Goal: Task Accomplishment & Management: Manage account settings

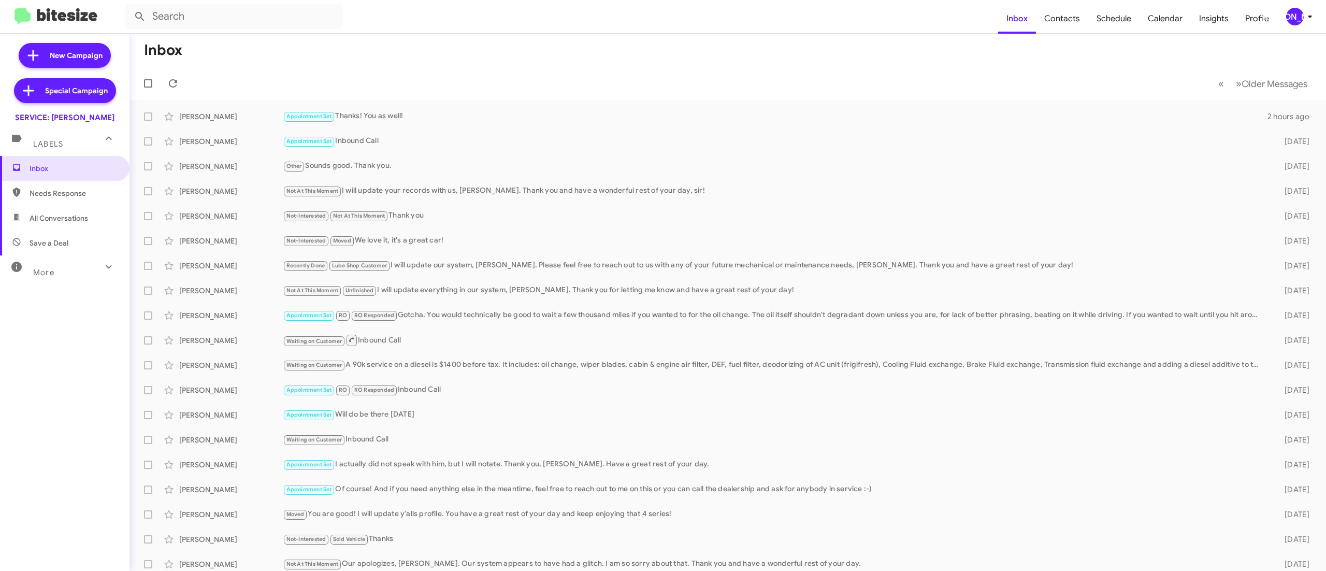
click at [1288, 9] on span "[PERSON_NAME]" at bounding box center [1301, 17] width 31 height 18
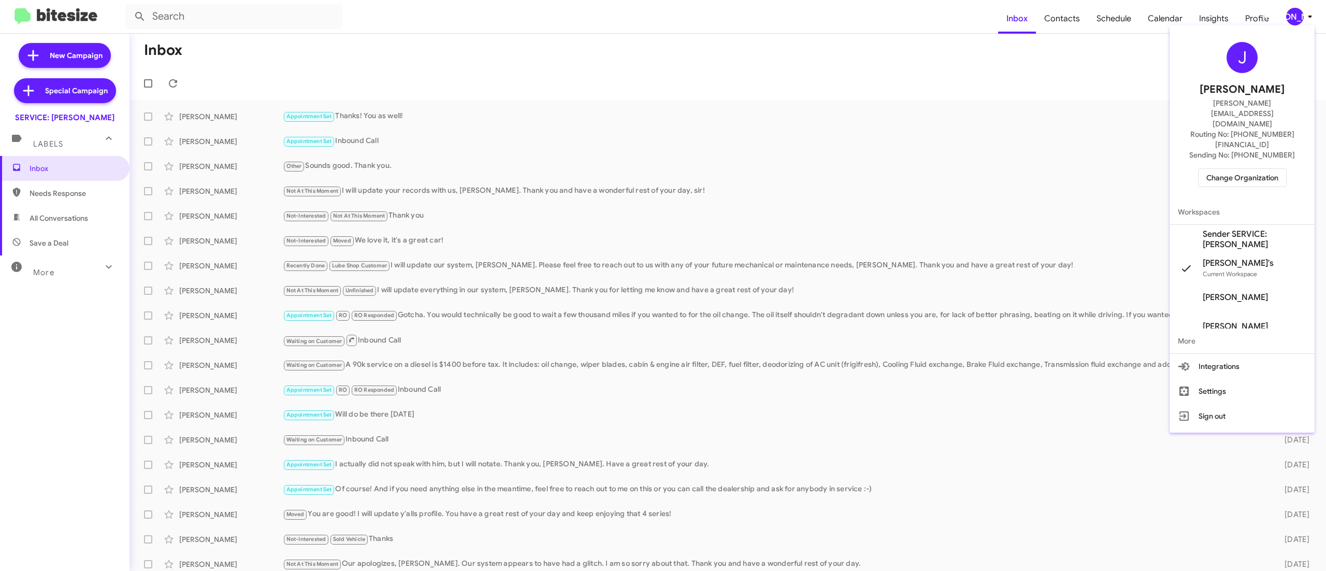
click at [1290, 16] on div at bounding box center [663, 285] width 1326 height 571
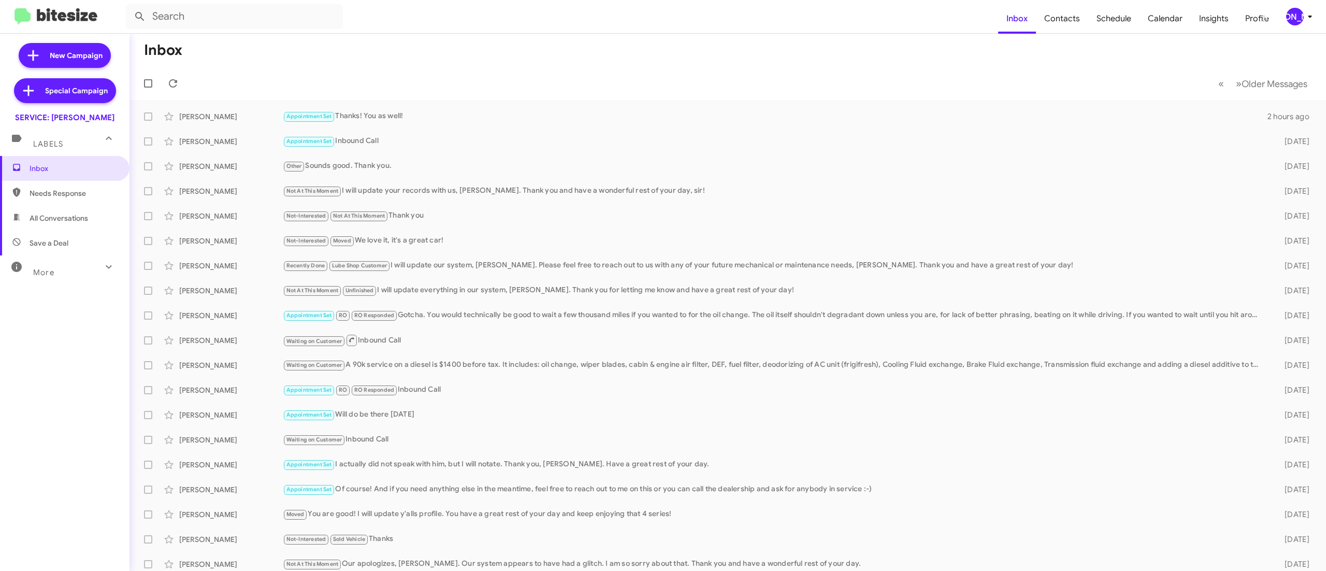
drag, startPoint x: 754, startPoint y: 0, endPoint x: 692, endPoint y: 62, distance: 87.9
click at [692, 62] on mat-toolbar-row "Inbox" at bounding box center [727, 50] width 1196 height 33
drag, startPoint x: 1296, startPoint y: 17, endPoint x: 1291, endPoint y: 19, distance: 5.6
click at [1296, 17] on div "[PERSON_NAME]" at bounding box center [1295, 17] width 18 height 18
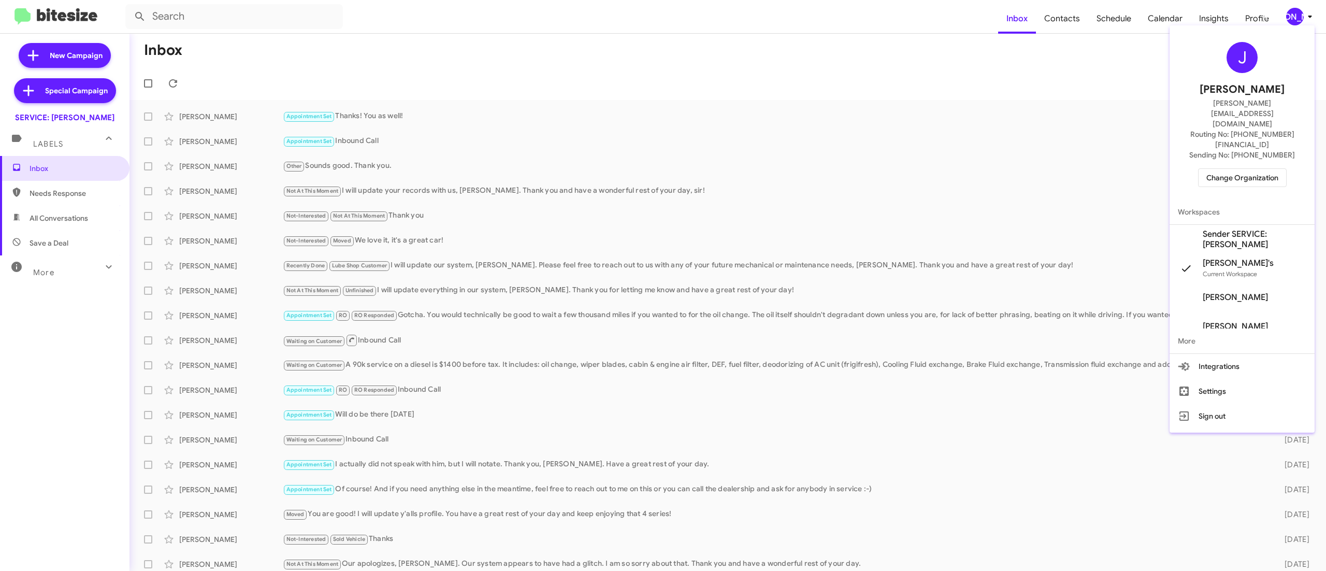
click at [1232, 169] on span "Change Organization" at bounding box center [1242, 178] width 72 height 18
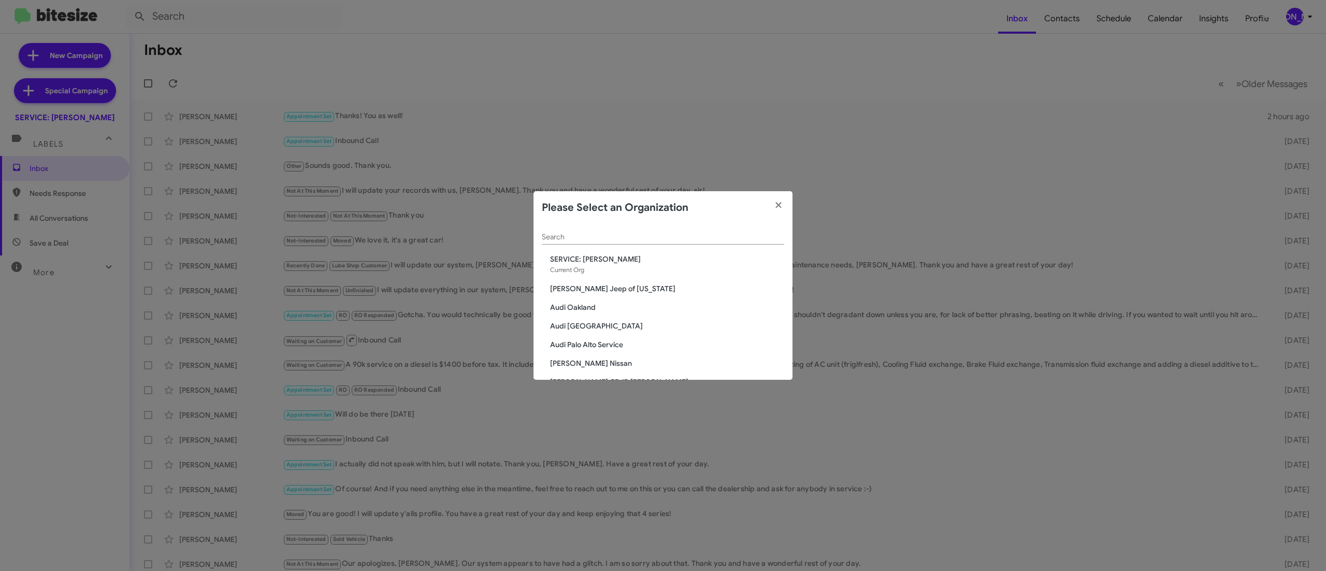
click at [723, 234] on div "Search" at bounding box center [663, 234] width 242 height 20
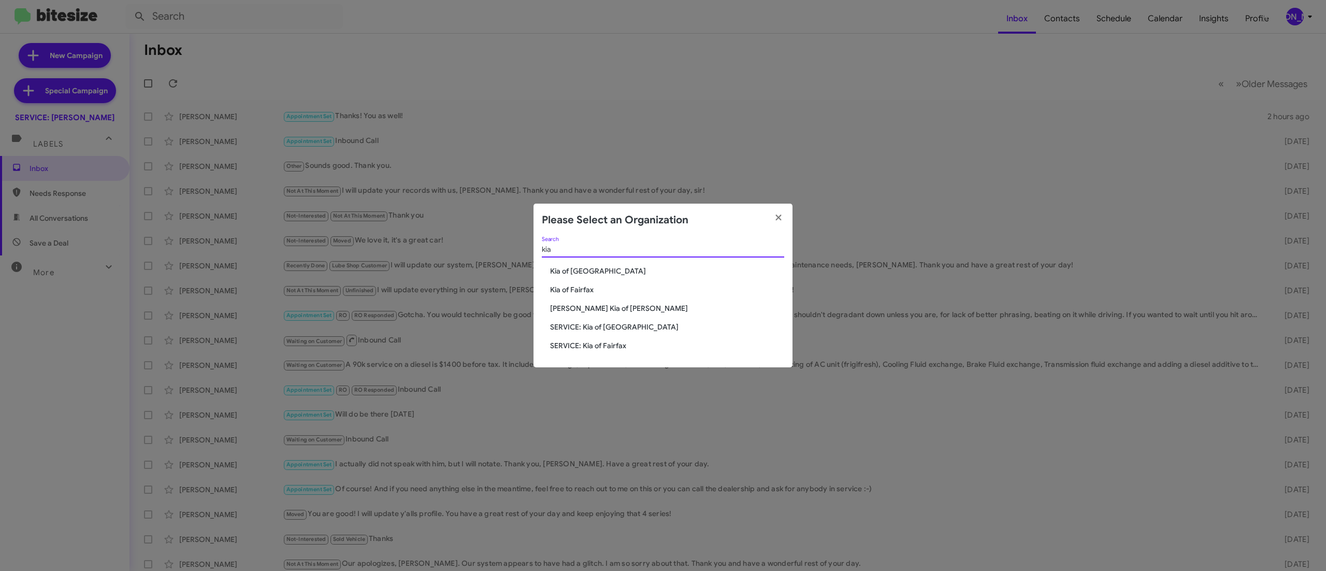
type input "kia"
click at [572, 289] on span "Kia of Fairfax" at bounding box center [667, 289] width 234 height 10
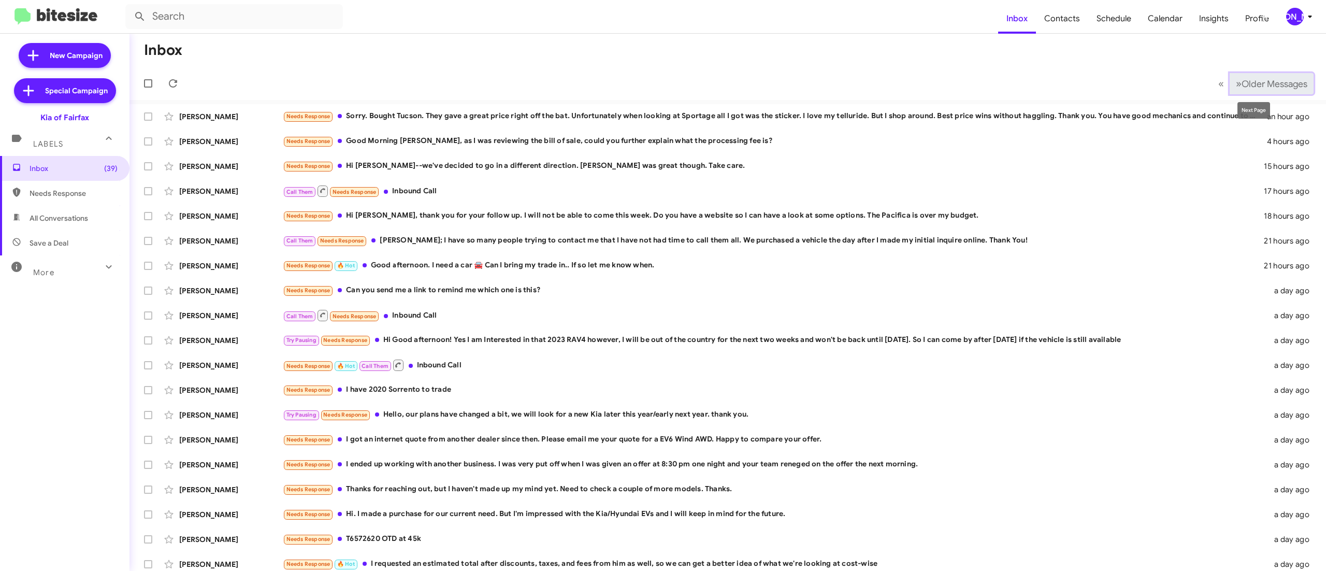
click at [1235, 77] on button "» Next Older Messages" at bounding box center [1272, 83] width 84 height 21
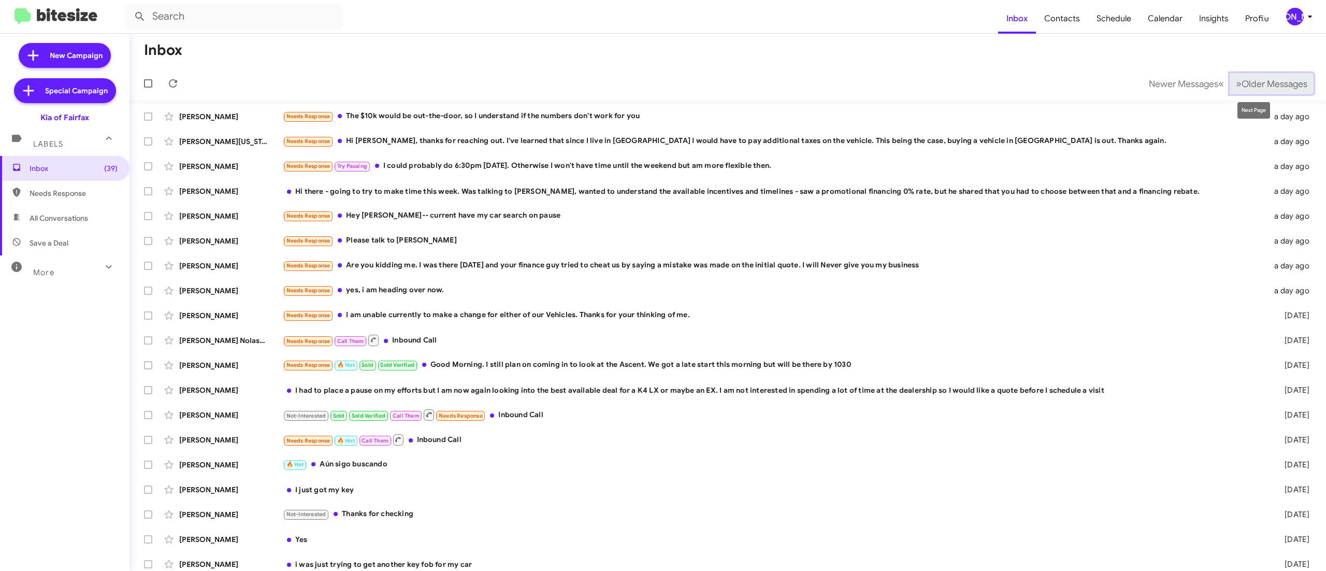
click at [1252, 80] on span "Older Messages" at bounding box center [1275, 83] width 66 height 11
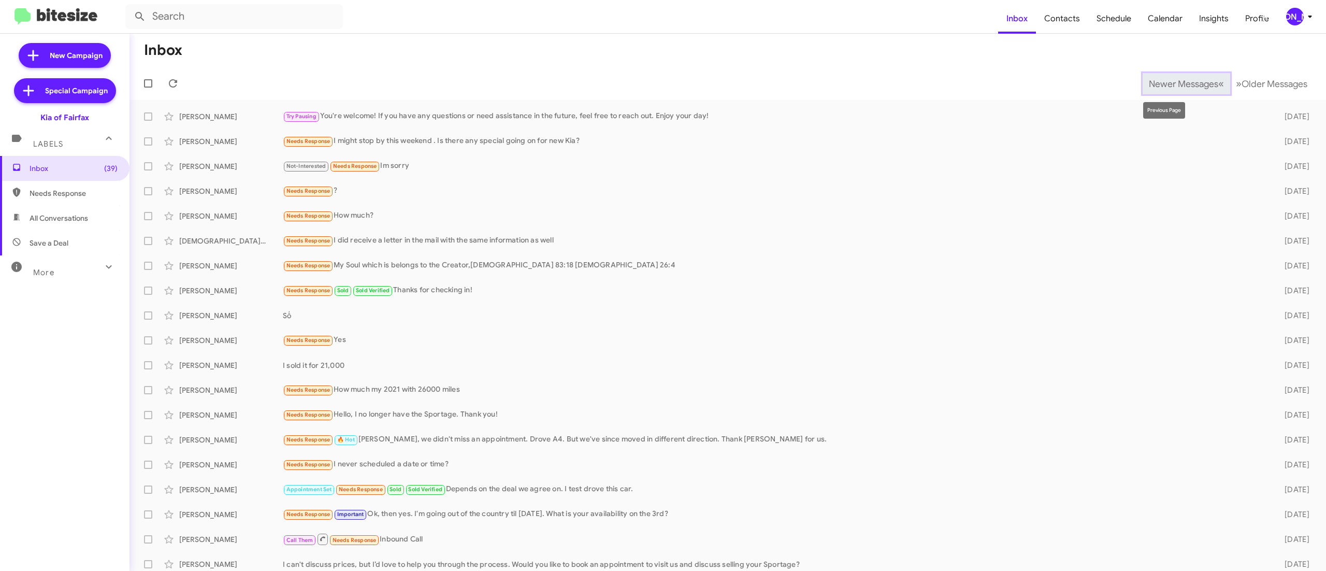
click at [1156, 82] on span "Newer Messages" at bounding box center [1183, 83] width 69 height 11
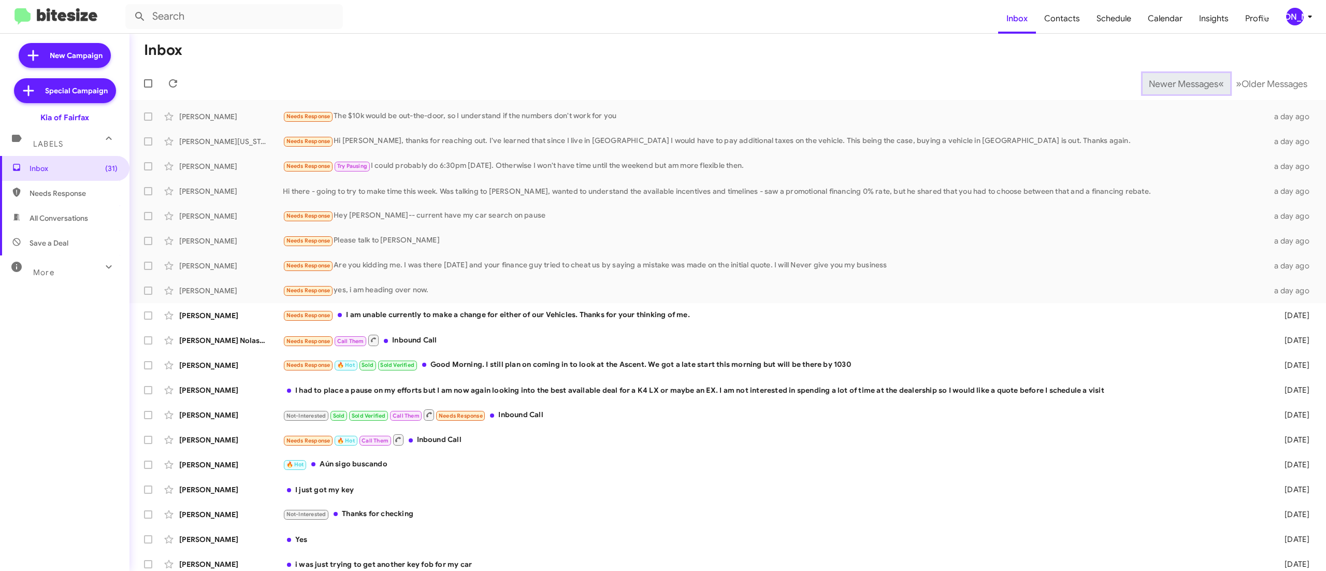
click at [1160, 83] on span "Newer Messages" at bounding box center [1183, 83] width 69 height 11
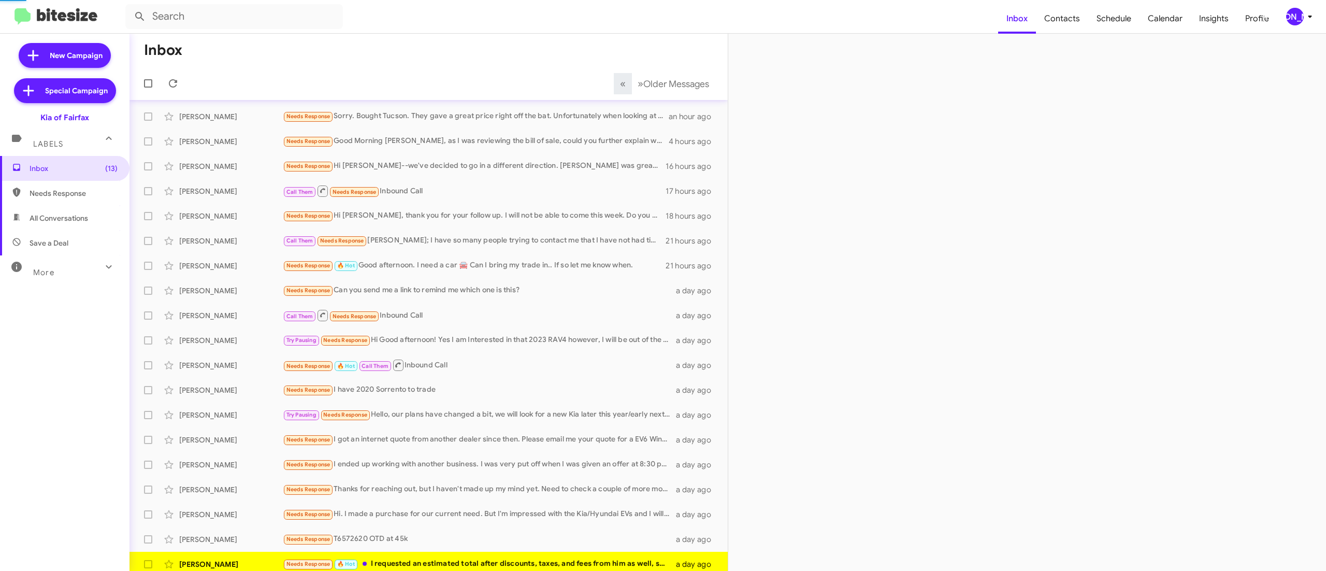
scroll to position [6, 0]
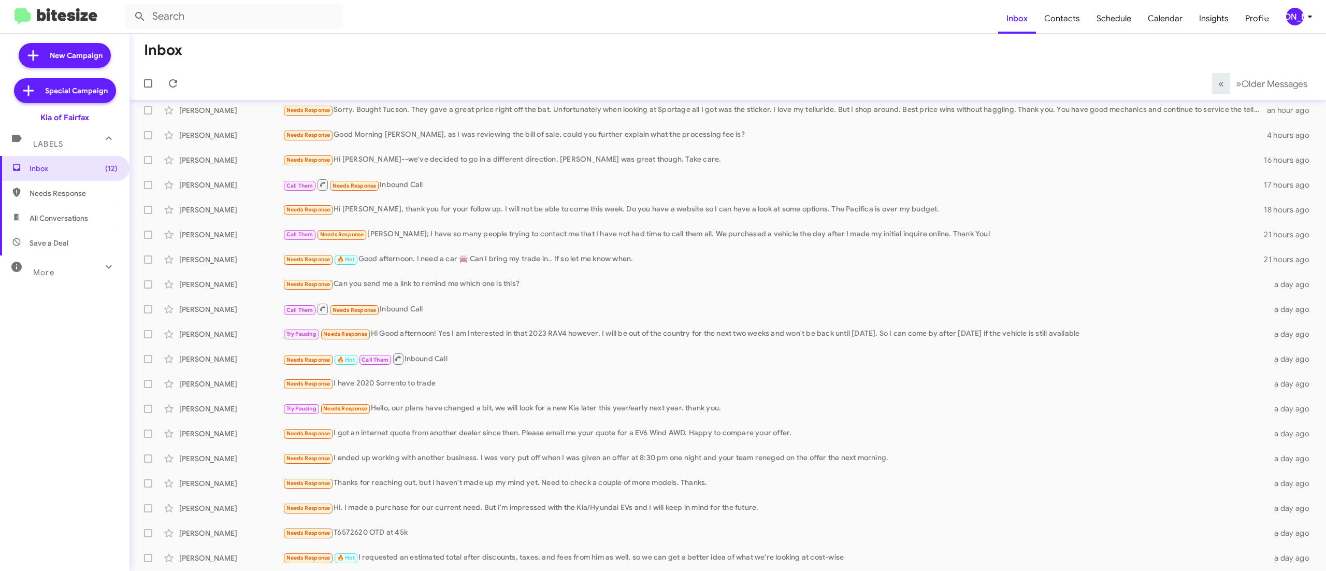
scroll to position [31, 0]
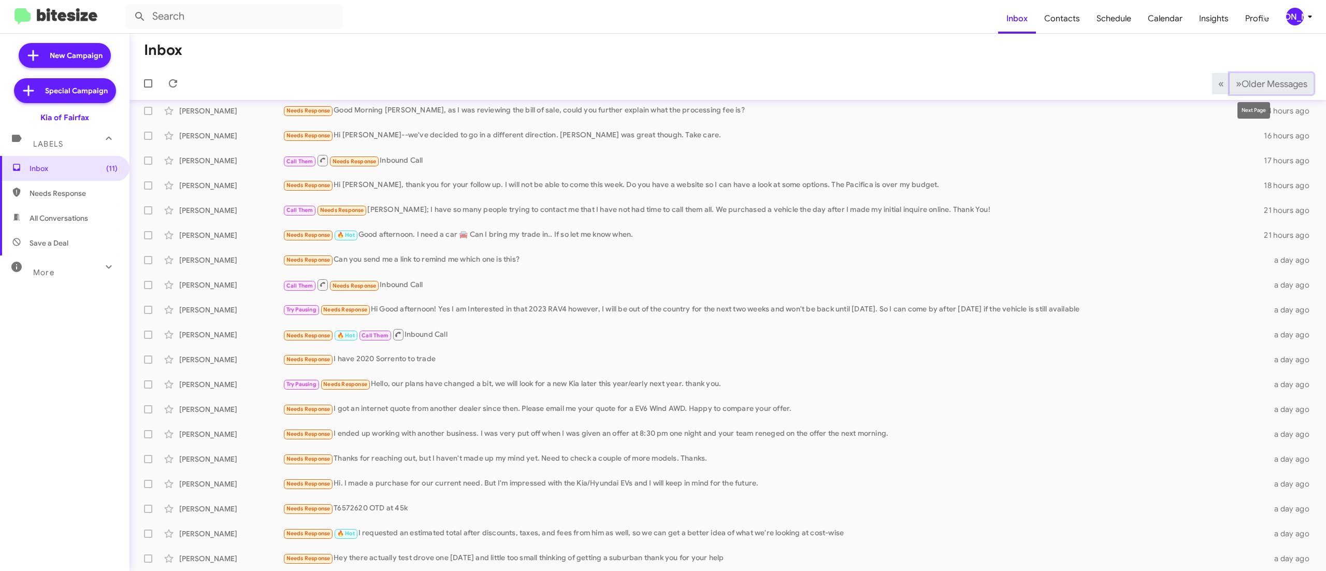
click at [1266, 86] on span "Older Messages" at bounding box center [1275, 83] width 66 height 11
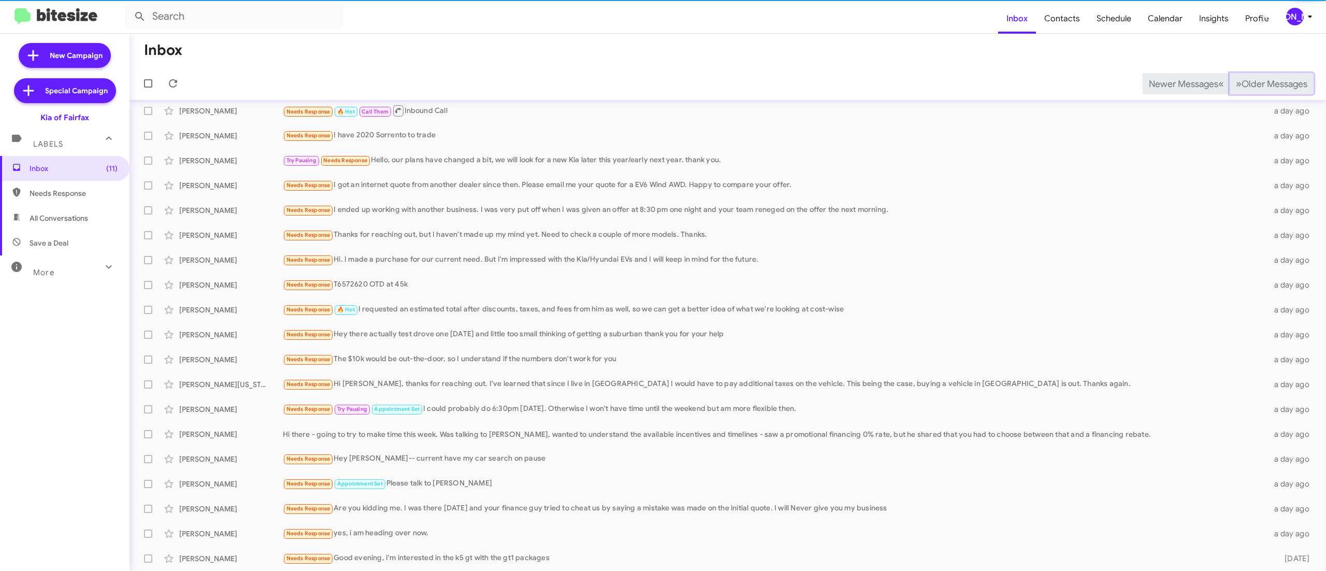
click at [1265, 86] on span "Older Messages" at bounding box center [1275, 83] width 66 height 11
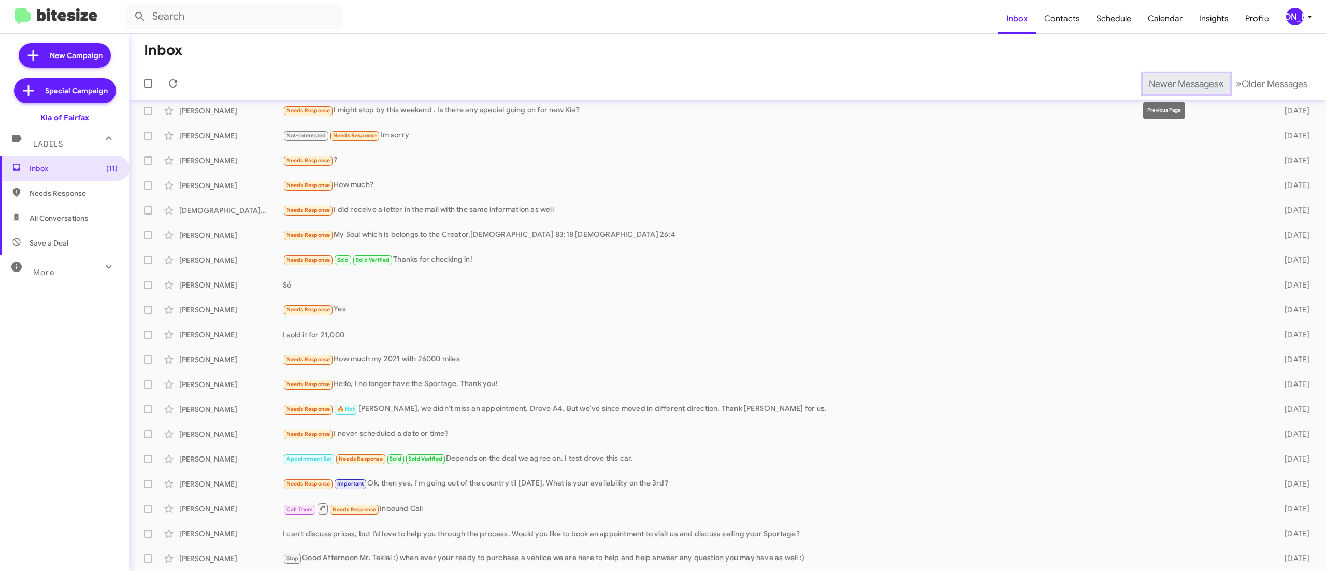
click at [1179, 84] on span "Newer Messages" at bounding box center [1183, 83] width 69 height 11
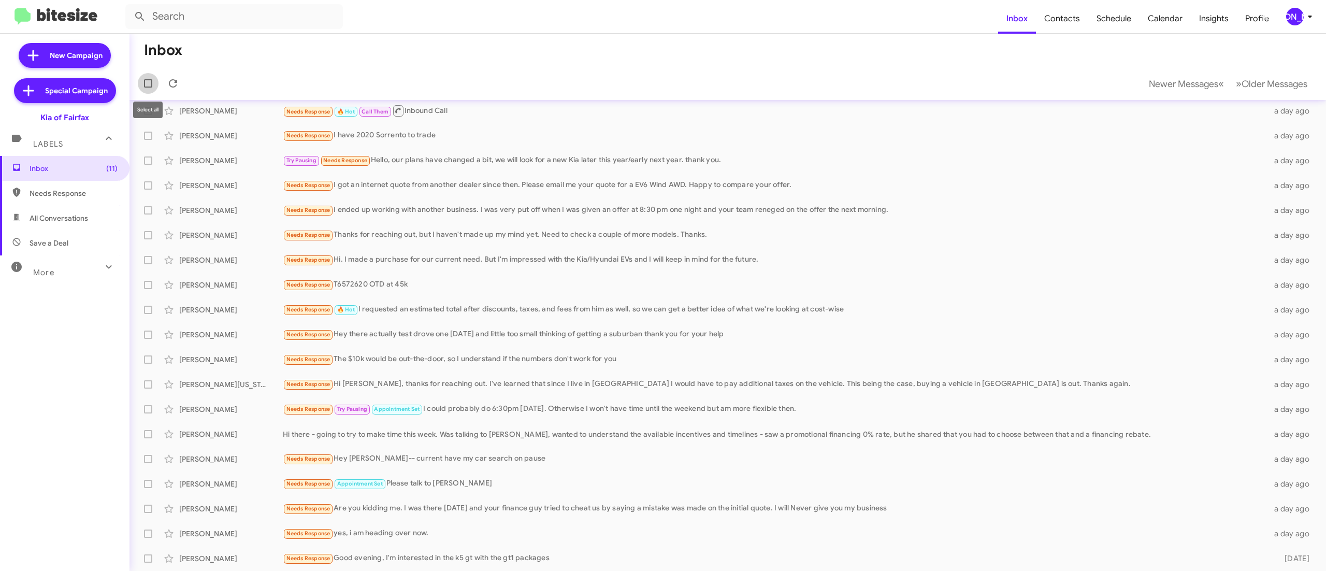
click at [147, 88] on label at bounding box center [148, 83] width 21 height 21
click at [148, 88] on input "checkbox" at bounding box center [148, 88] width 1 height 1
checkbox input "true"
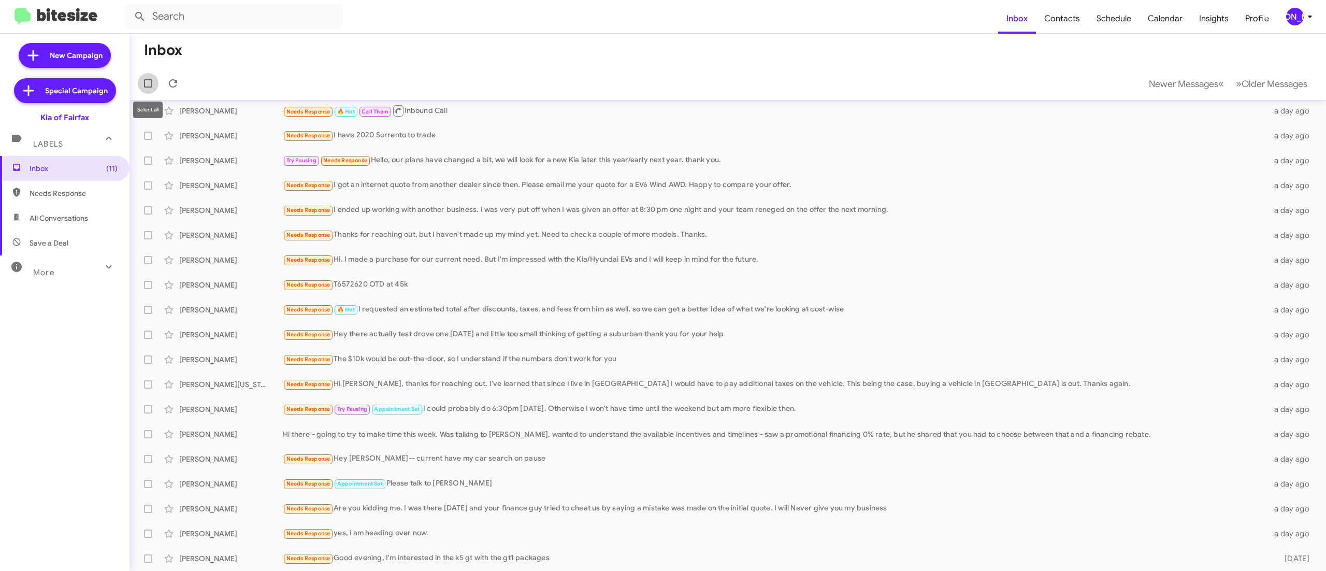
checkbox input "true"
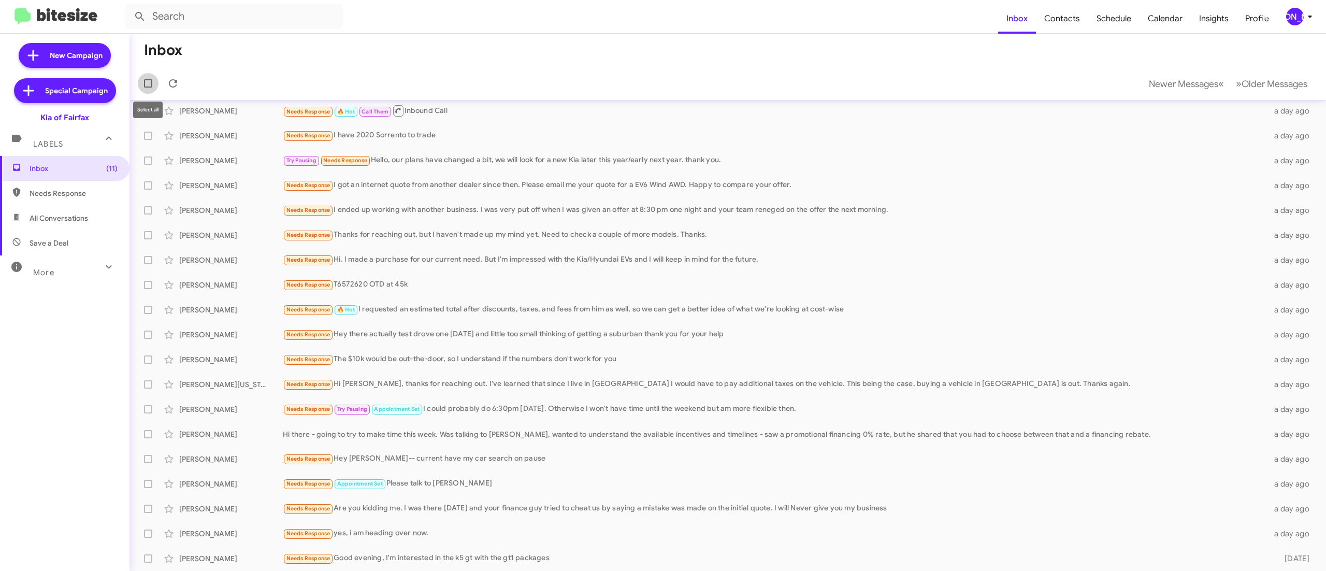
checkbox input "true"
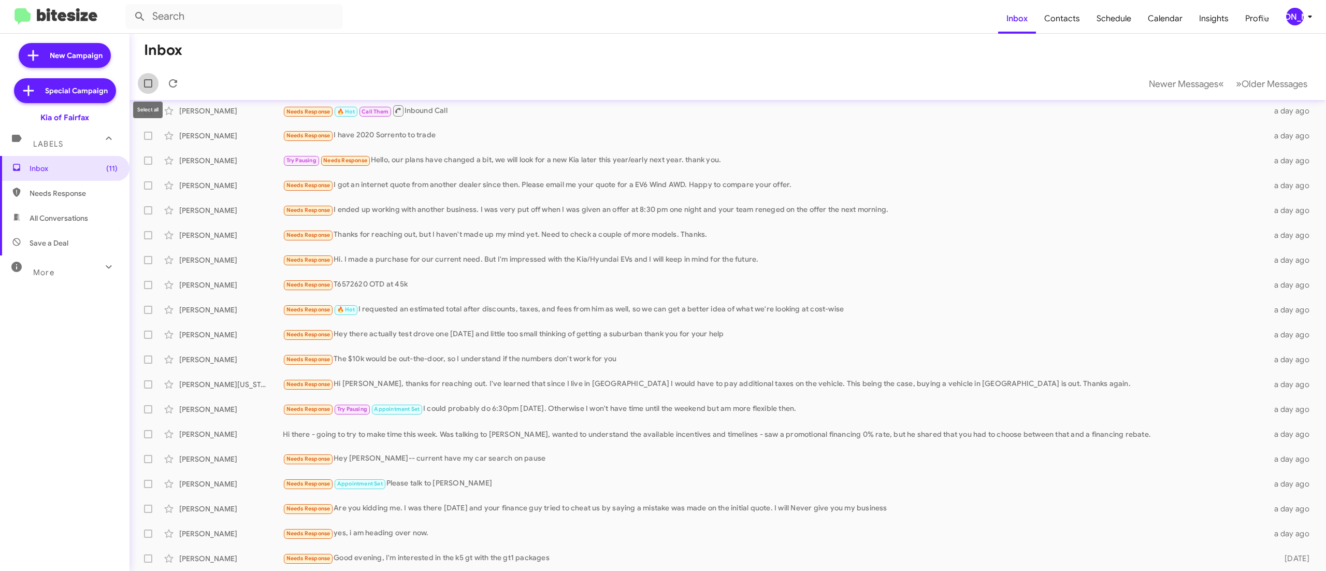
checkbox input "true"
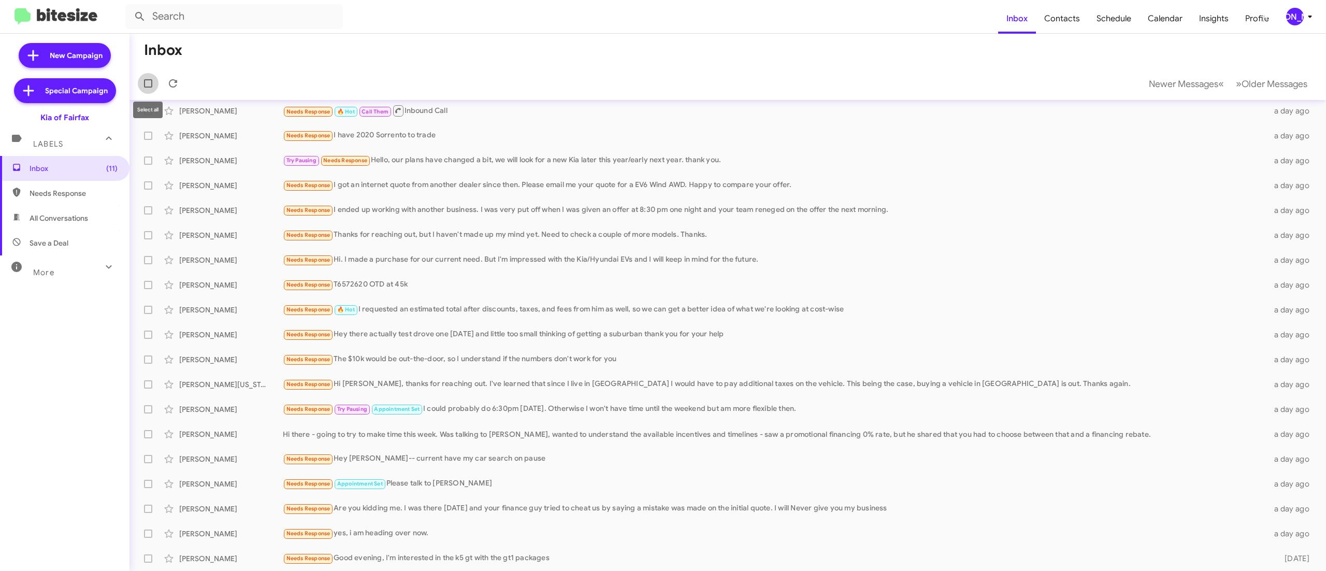
checkbox input "true"
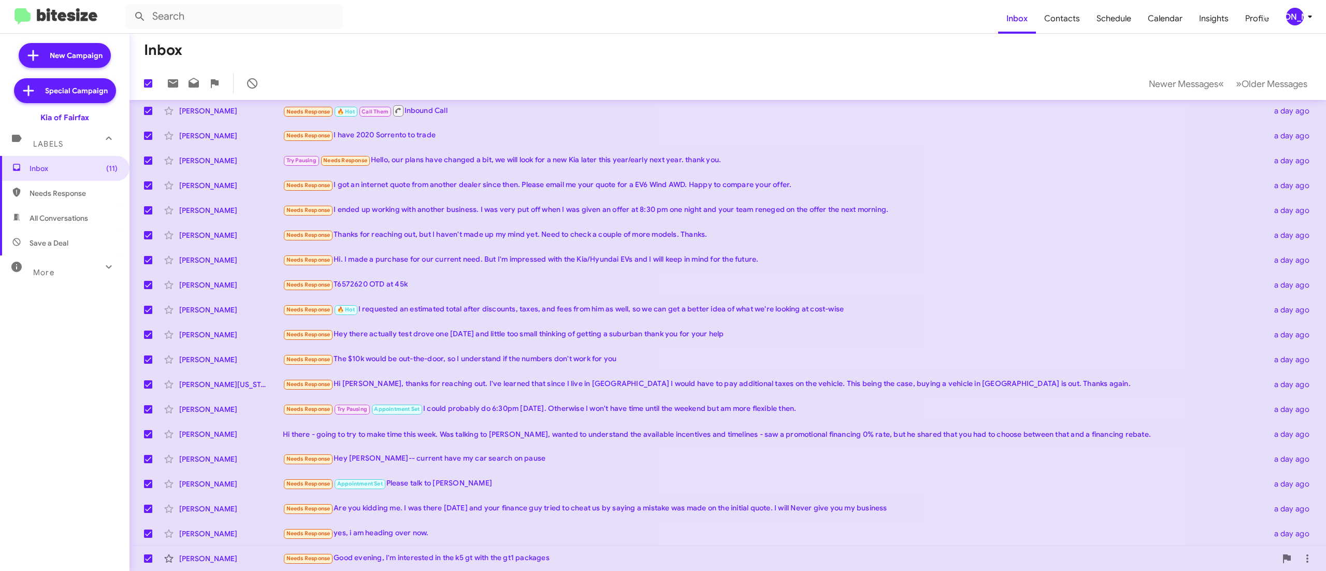
click at [150, 559] on span at bounding box center [148, 558] width 8 height 8
click at [148, 562] on input "checkbox" at bounding box center [148, 562] width 1 height 1
checkbox input "false"
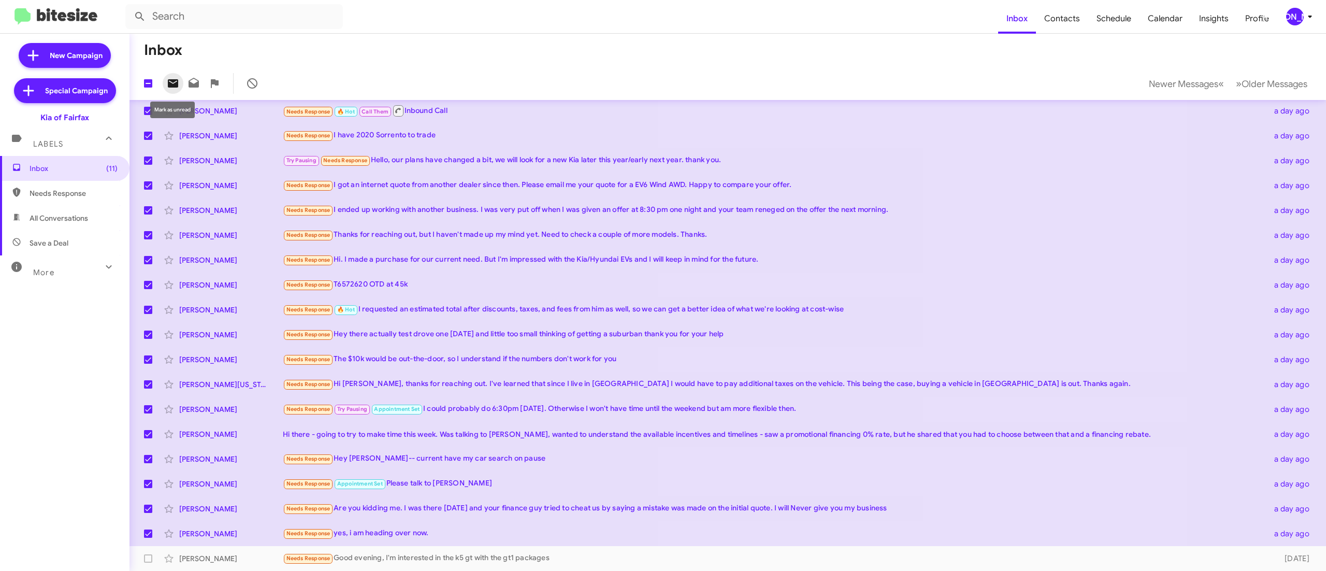
click at [170, 82] on icon at bounding box center [173, 83] width 12 height 12
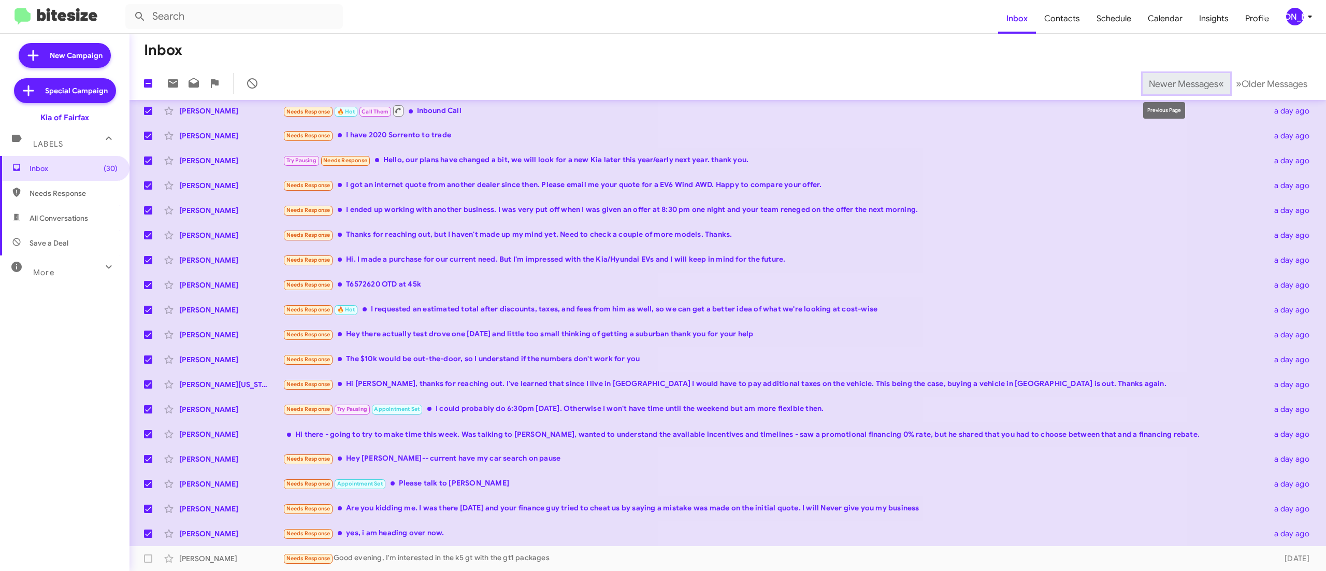
click at [1165, 79] on span "Newer Messages" at bounding box center [1183, 83] width 69 height 11
checkbox input "false"
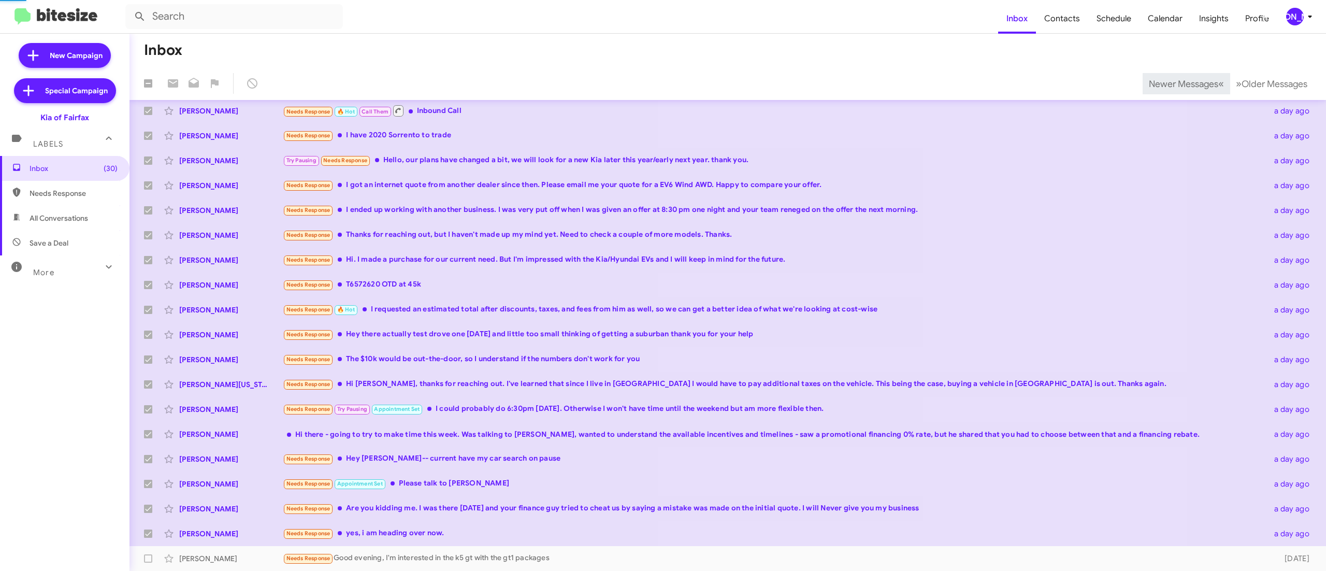
checkbox input "false"
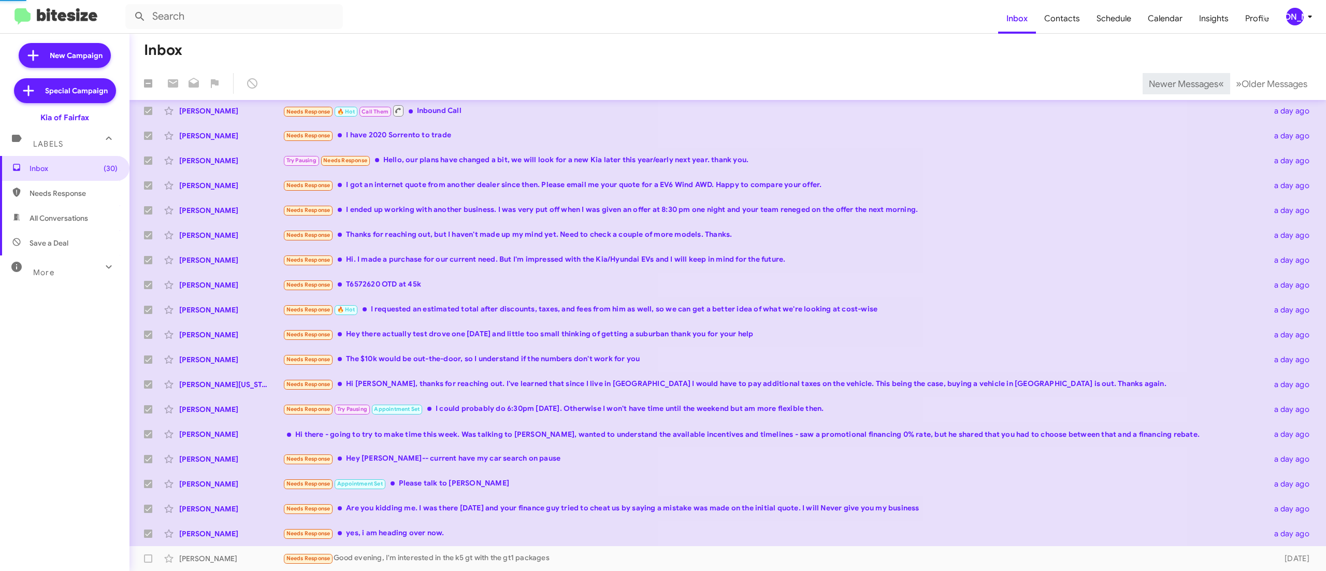
checkbox input "false"
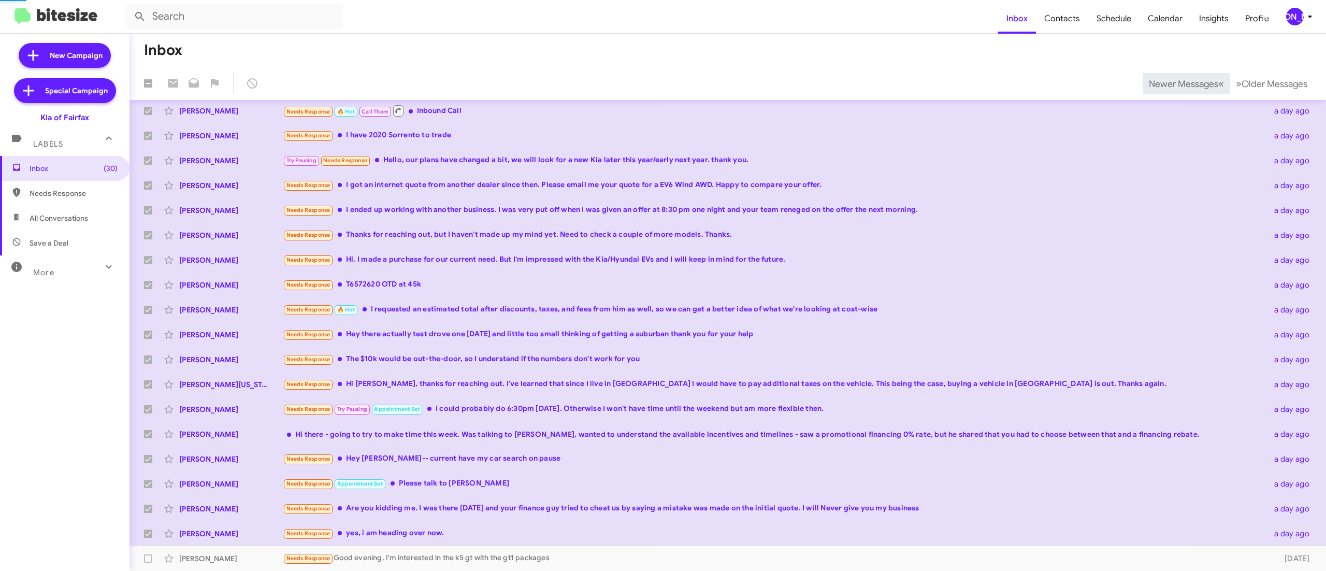
checkbox input "false"
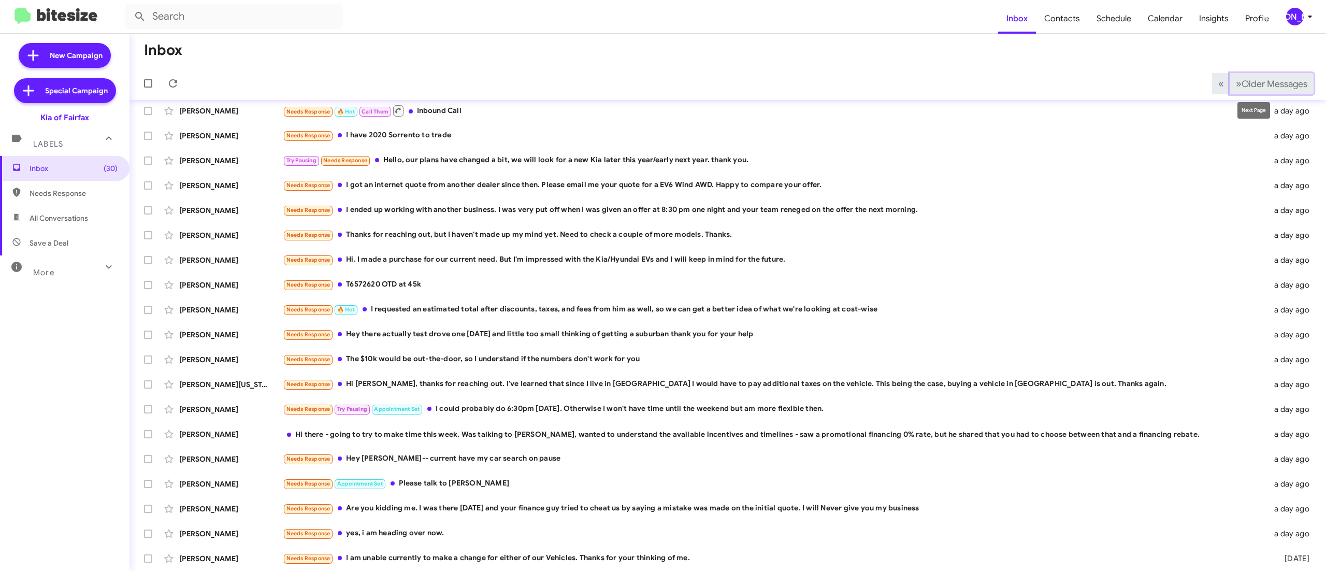
click at [1244, 83] on span "Older Messages" at bounding box center [1275, 83] width 66 height 11
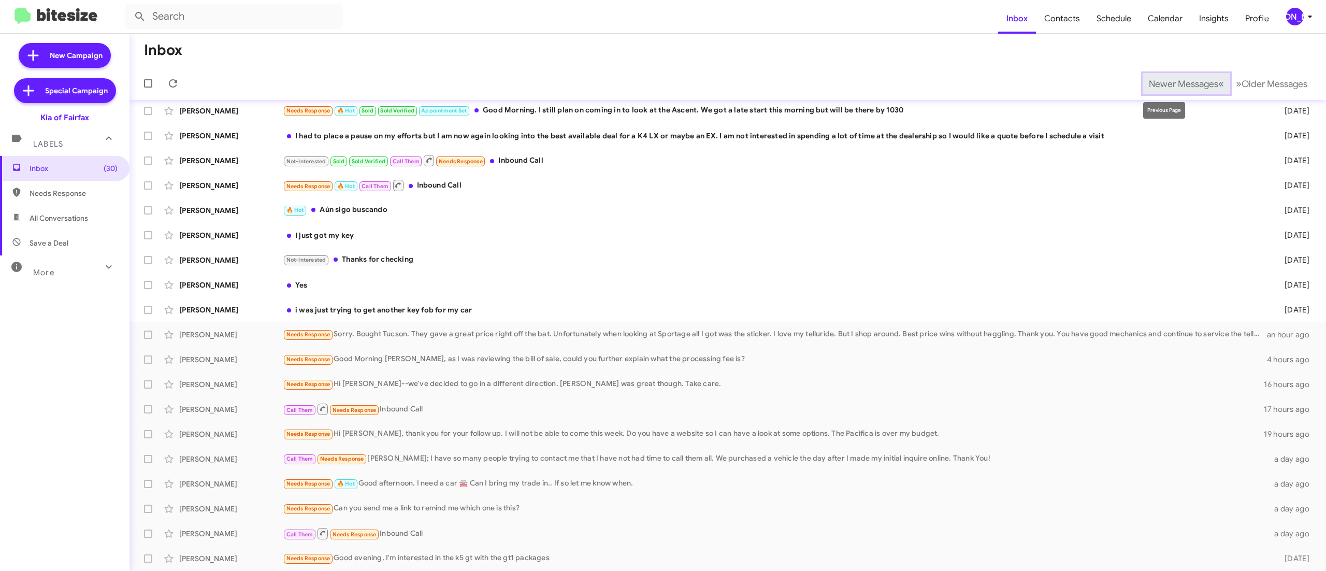
click at [1160, 86] on span "Newer Messages" at bounding box center [1183, 83] width 69 height 11
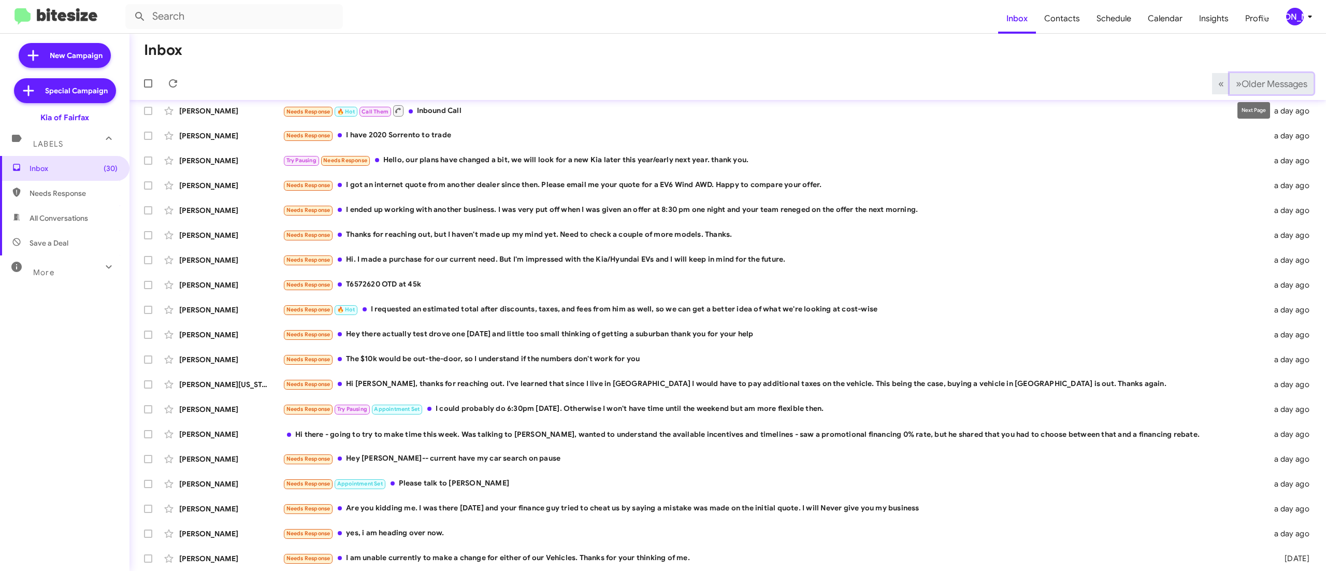
click at [1248, 82] on span "Older Messages" at bounding box center [1275, 83] width 66 height 11
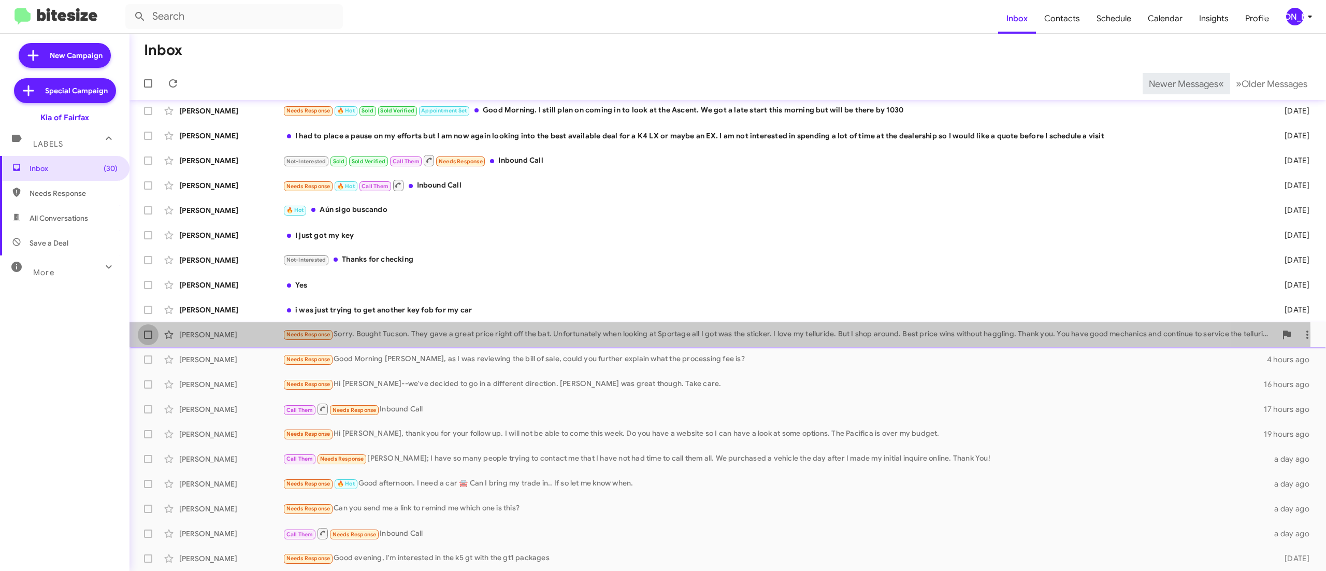
click at [152, 336] on label at bounding box center [148, 334] width 21 height 21
click at [148, 339] on input "checkbox" at bounding box center [148, 339] width 1 height 1
checkbox input "true"
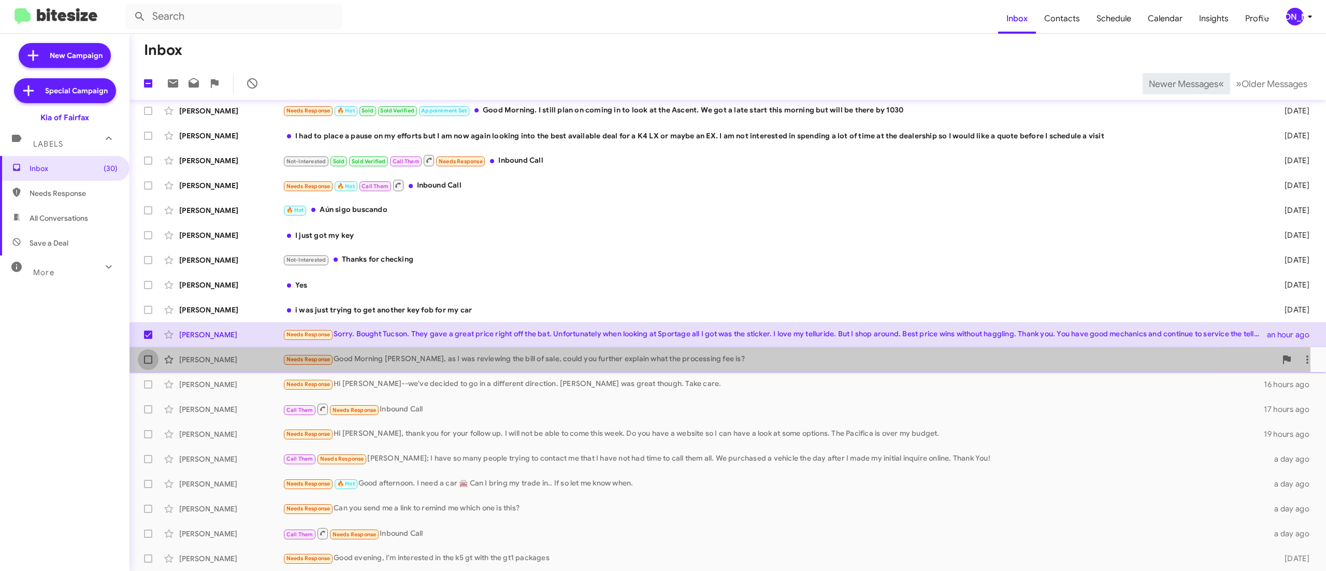
click at [146, 359] on span at bounding box center [148, 359] width 8 height 8
click at [148, 364] on input "checkbox" at bounding box center [148, 364] width 1 height 1
checkbox input "true"
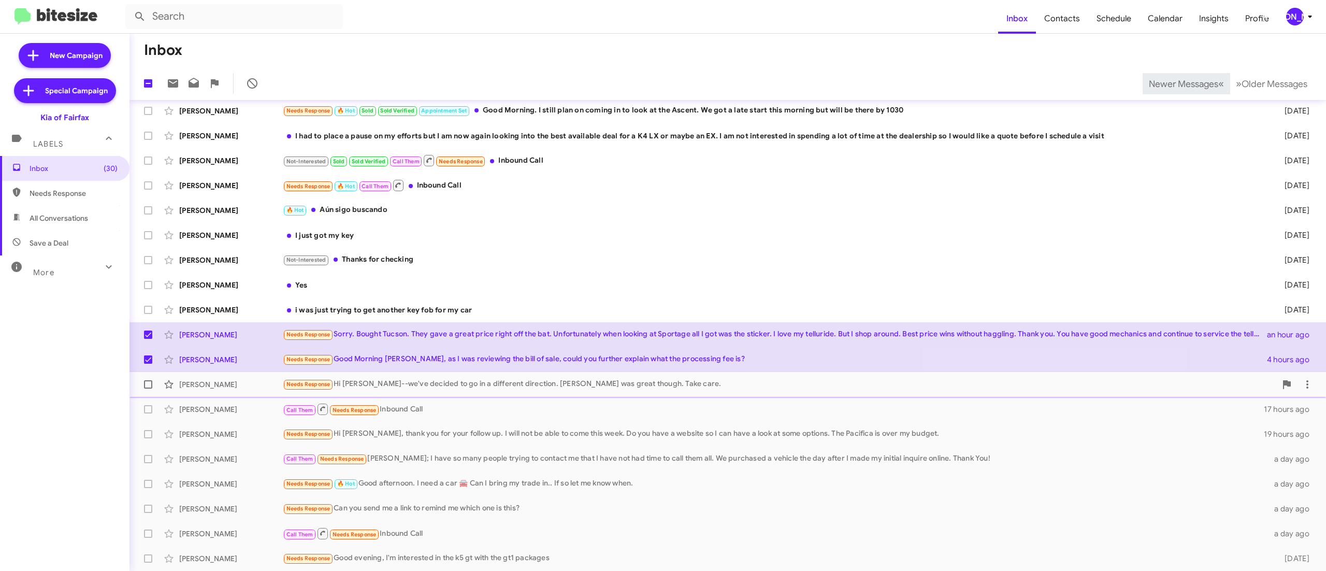
click at [139, 384] on label at bounding box center [148, 384] width 21 height 21
click at [148, 388] on input "checkbox" at bounding box center [148, 388] width 1 height 1
checkbox input "true"
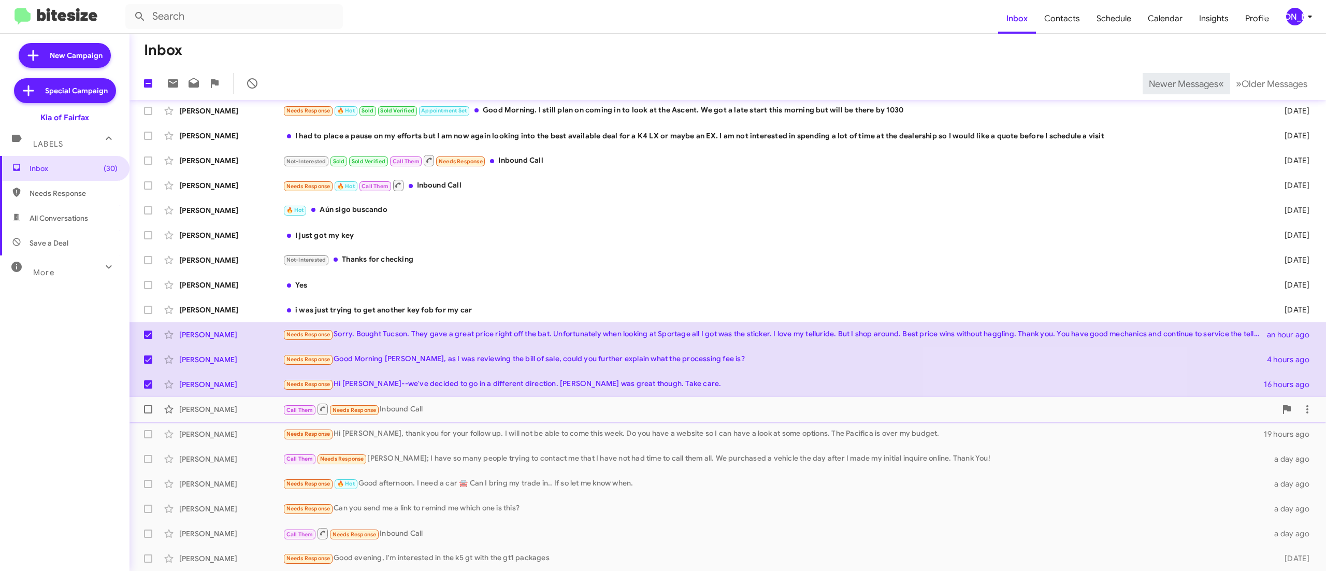
click at [146, 403] on label at bounding box center [148, 409] width 21 height 21
click at [148, 413] on input "checkbox" at bounding box center [148, 413] width 1 height 1
checkbox input "true"
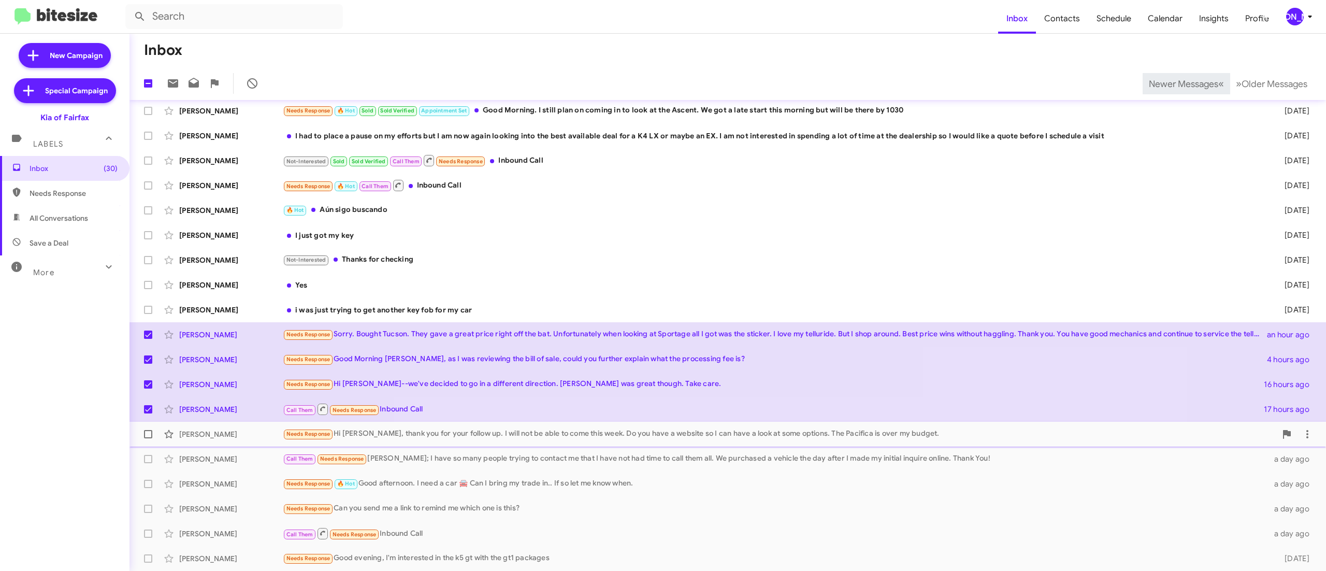
click at [141, 430] on label at bounding box center [148, 434] width 21 height 21
click at [148, 438] on input "checkbox" at bounding box center [148, 438] width 1 height 1
checkbox input "true"
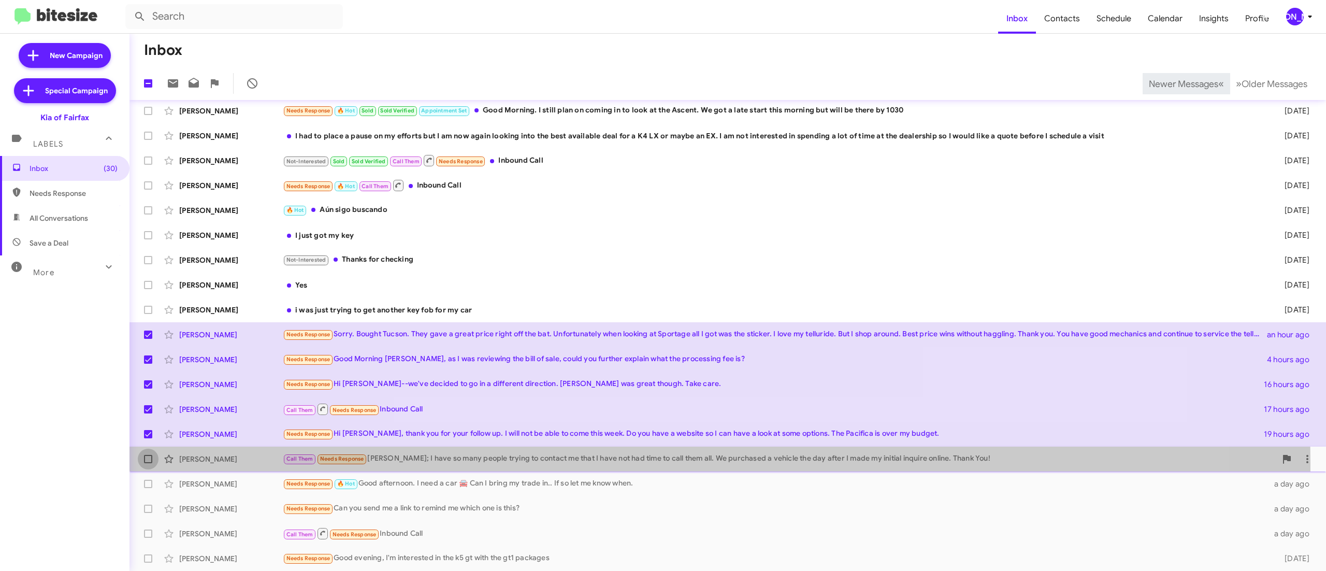
click at [151, 463] on label at bounding box center [148, 459] width 21 height 21
click at [148, 463] on input "checkbox" at bounding box center [148, 463] width 1 height 1
checkbox input "true"
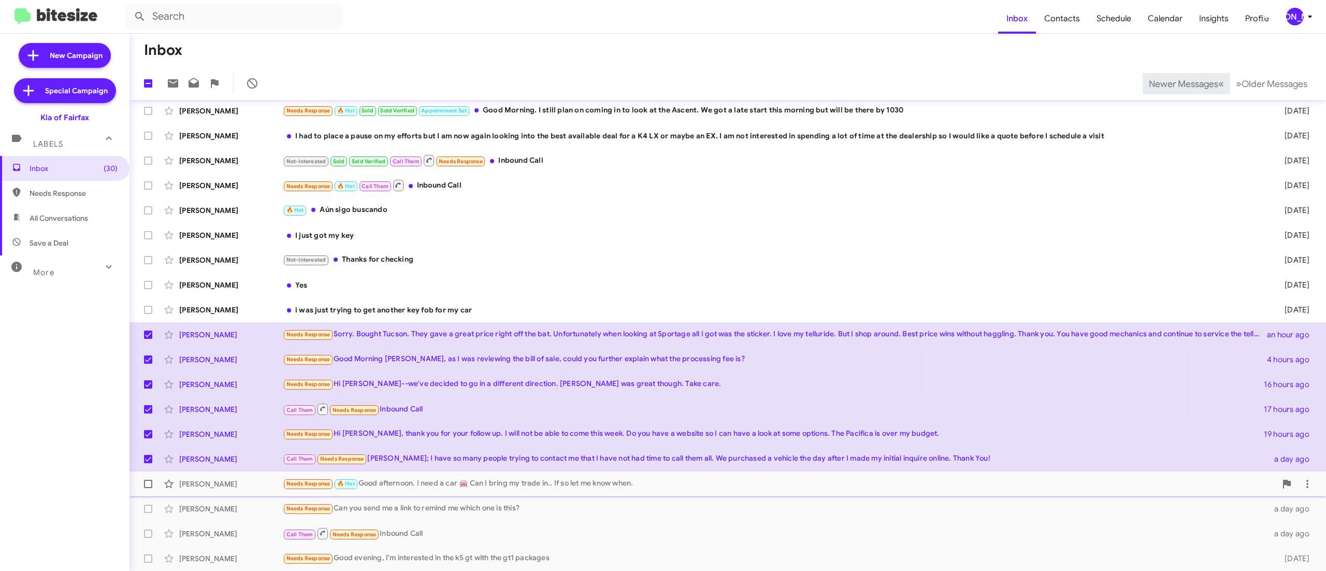
click at [149, 482] on span at bounding box center [148, 484] width 8 height 8
click at [148, 488] on input "checkbox" at bounding box center [148, 488] width 1 height 1
checkbox input "true"
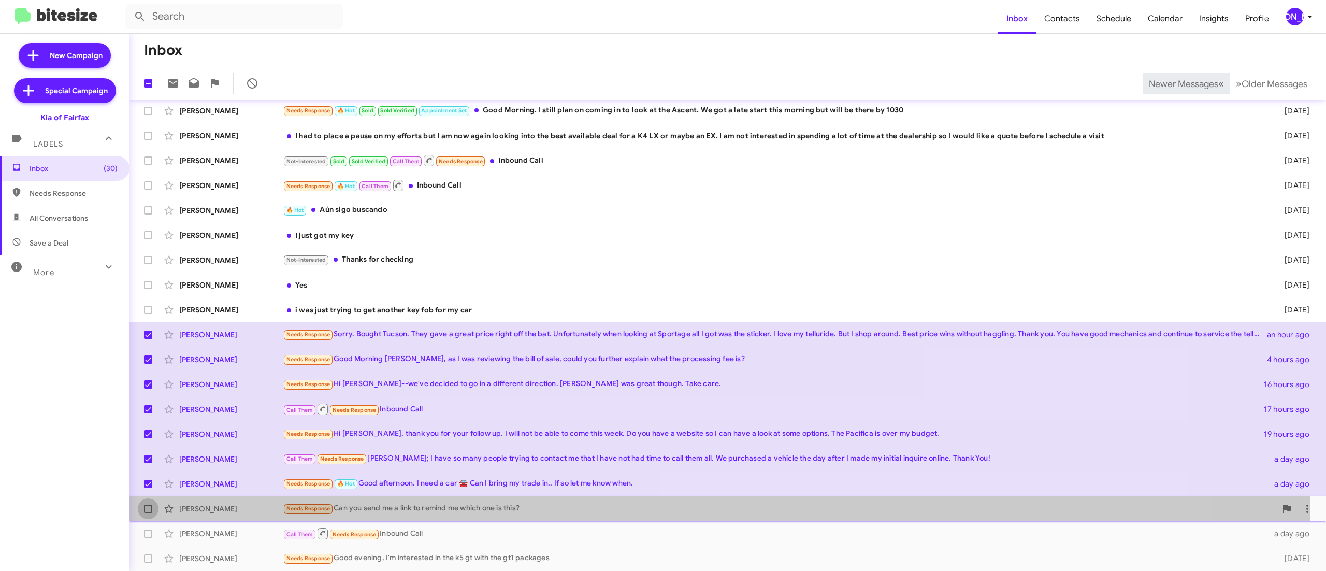
click at [143, 510] on label at bounding box center [148, 508] width 21 height 21
click at [148, 513] on input "checkbox" at bounding box center [148, 513] width 1 height 1
checkbox input "true"
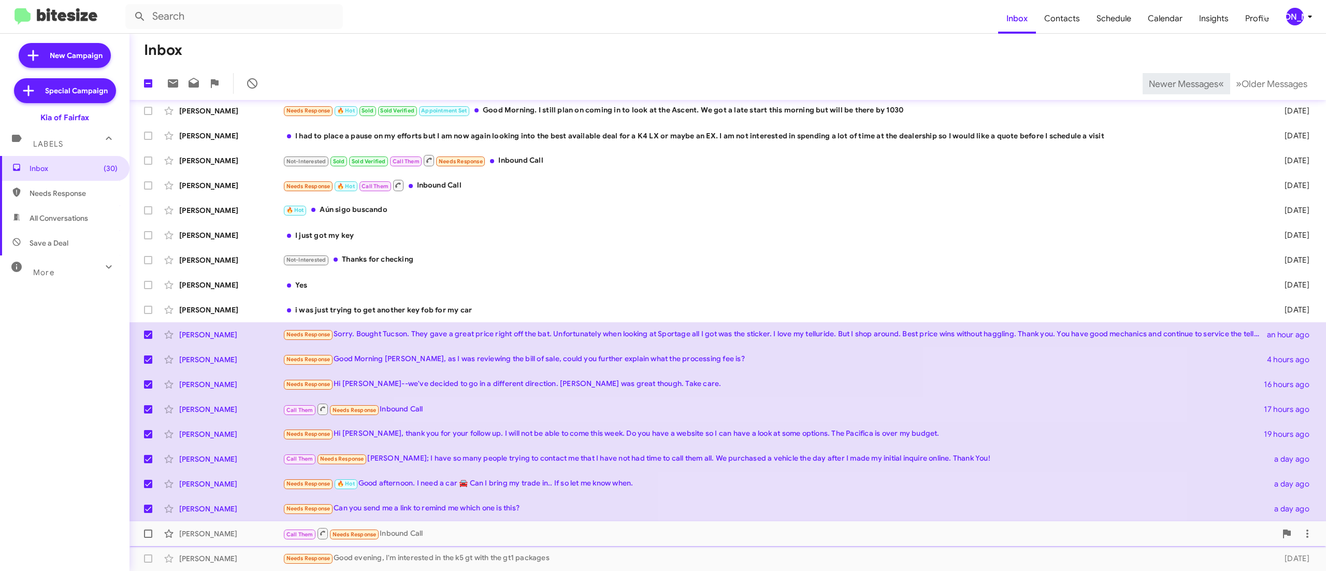
click at [147, 539] on label at bounding box center [148, 533] width 21 height 21
click at [148, 538] on input "checkbox" at bounding box center [148, 538] width 1 height 1
checkbox input "true"
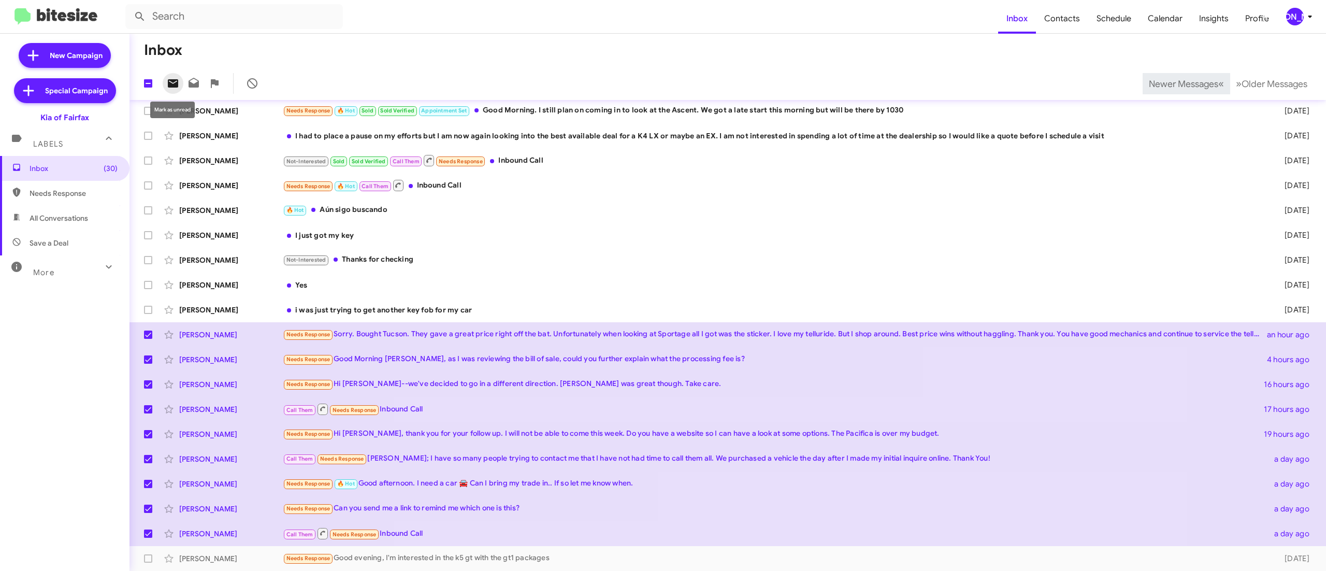
click at [174, 90] on button at bounding box center [173, 83] width 21 height 21
click at [1300, 12] on div "[PERSON_NAME]" at bounding box center [1295, 17] width 18 height 18
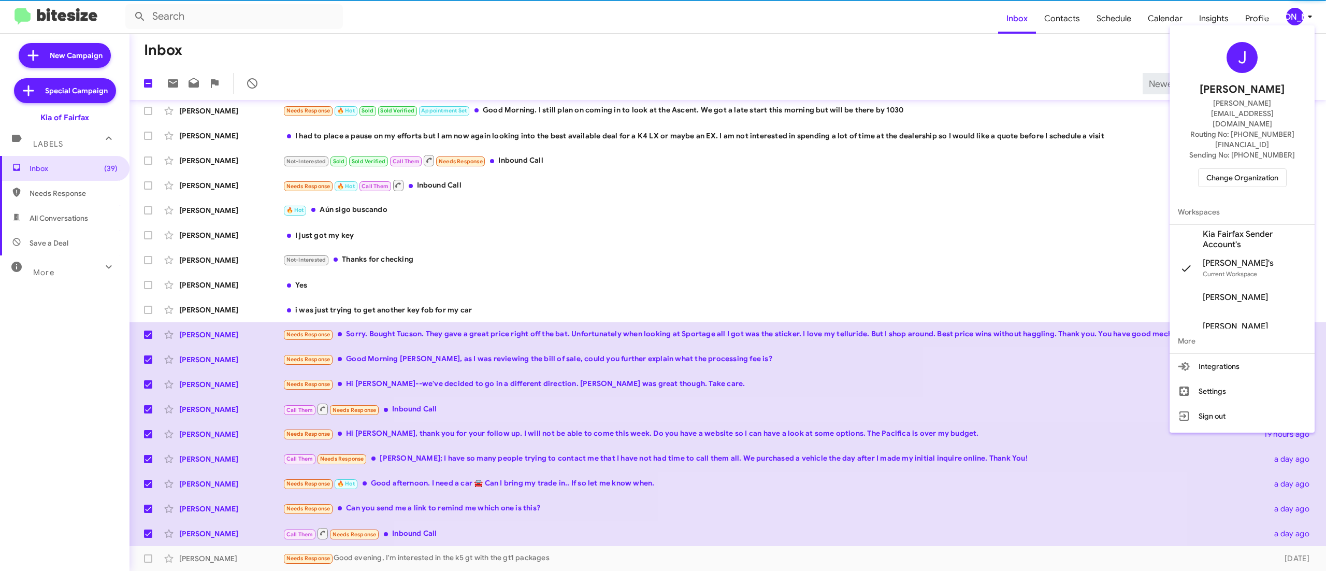
click at [1230, 169] on span "Change Organization" at bounding box center [1242, 178] width 72 height 18
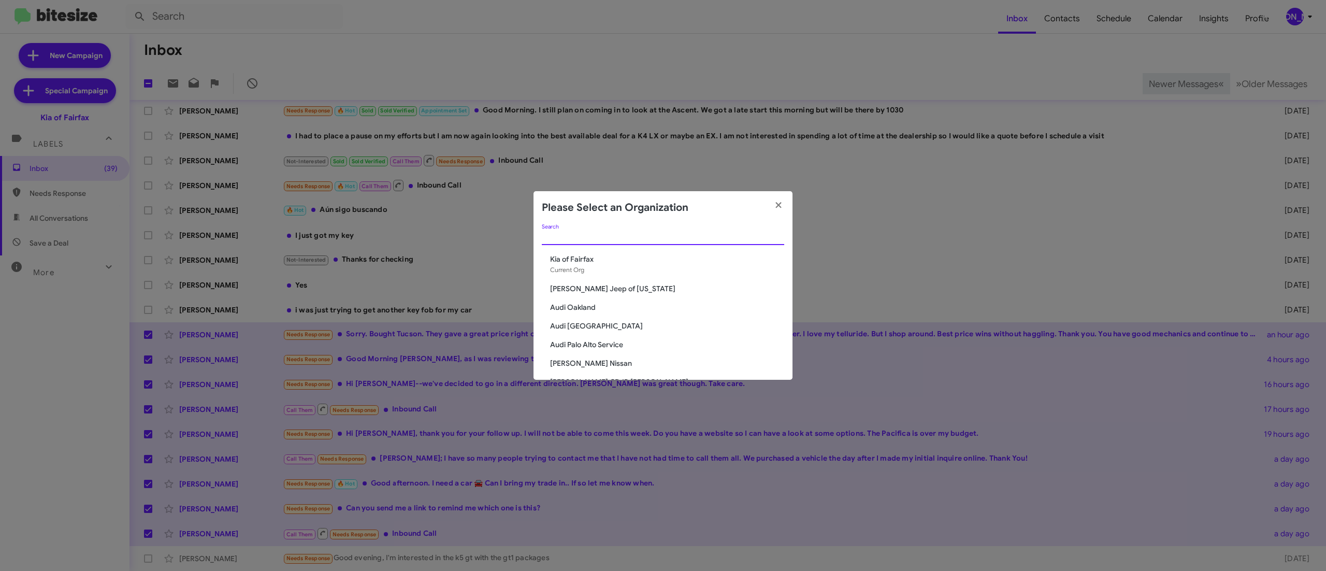
click at [566, 234] on input "Search" at bounding box center [663, 237] width 242 height 8
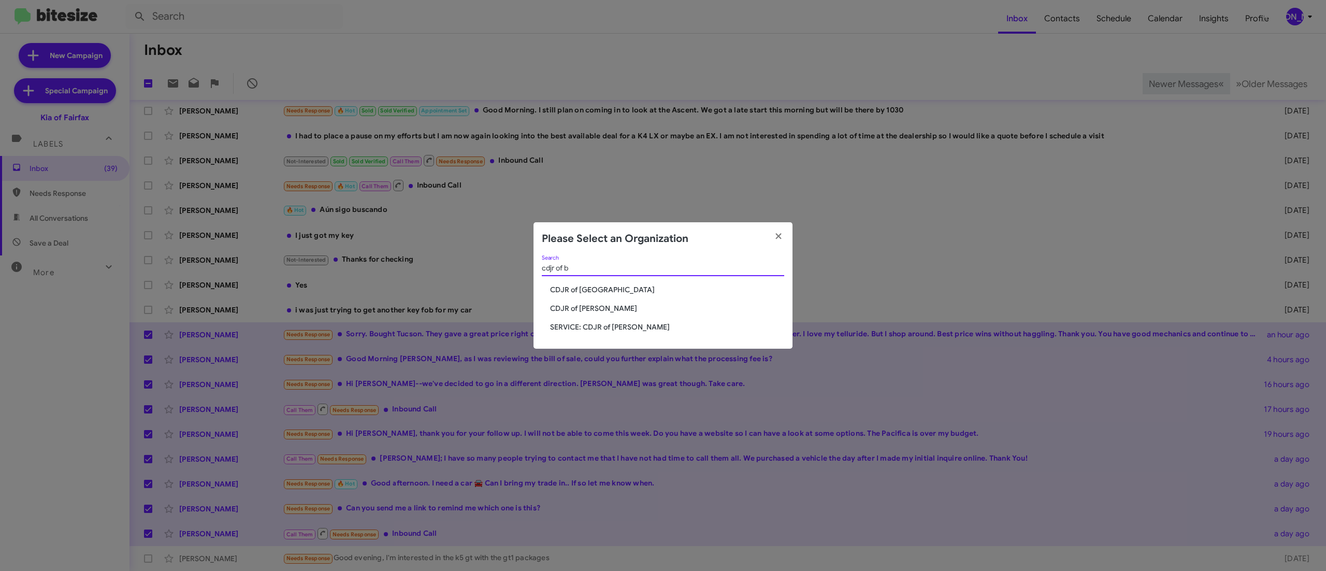
type input "cdjr of b"
click at [592, 304] on span "CDJR of [PERSON_NAME]" at bounding box center [667, 308] width 234 height 10
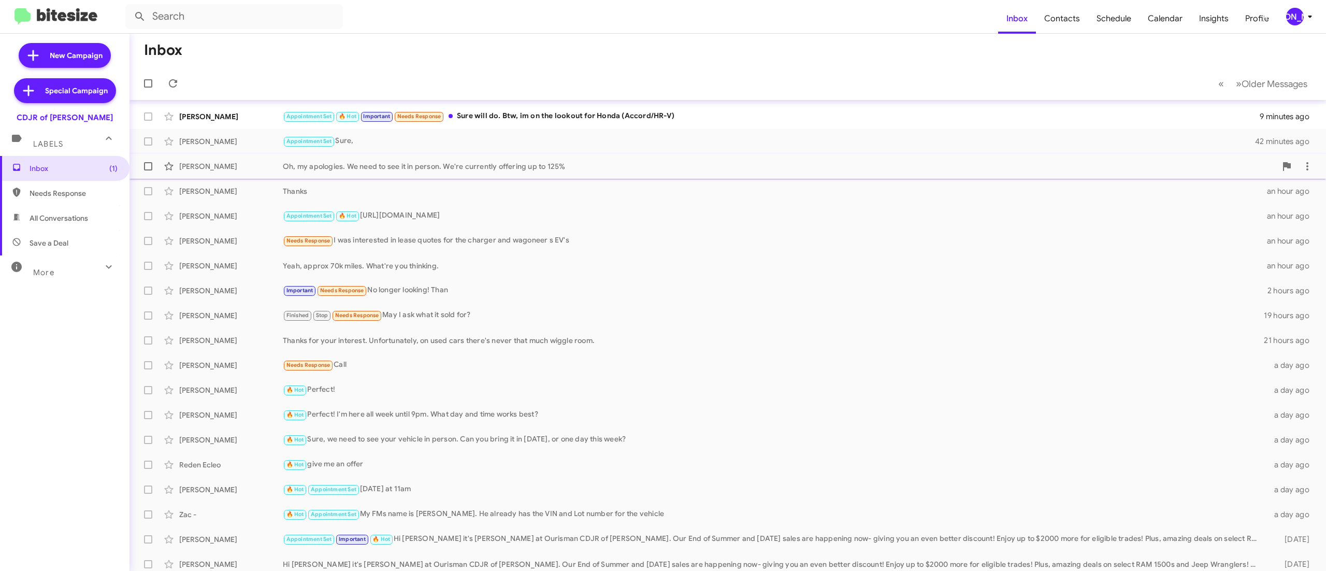
scroll to position [31, 0]
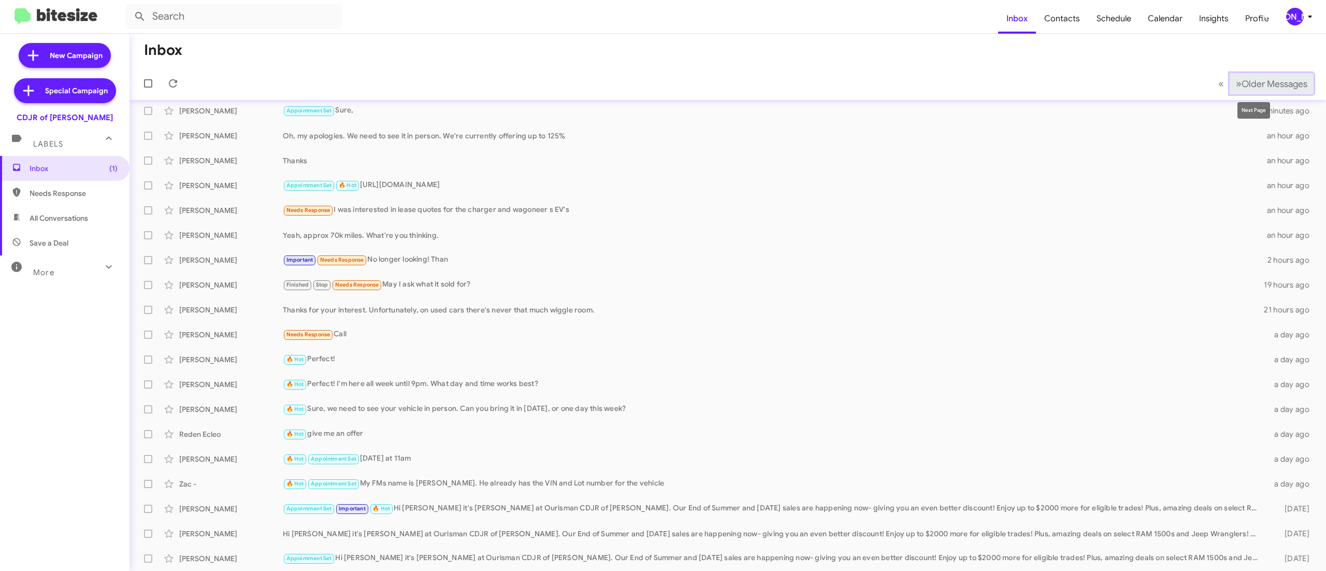
click at [1242, 82] on span "Older Messages" at bounding box center [1275, 83] width 66 height 11
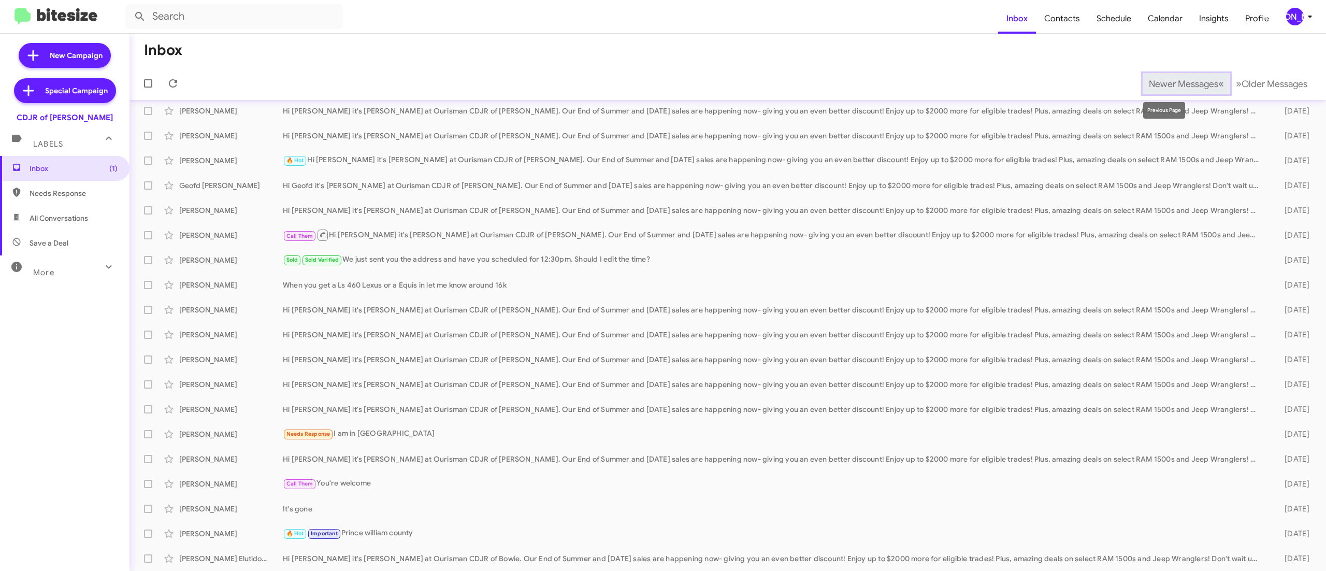
click at [1154, 78] on span "Newer Messages" at bounding box center [1183, 83] width 69 height 11
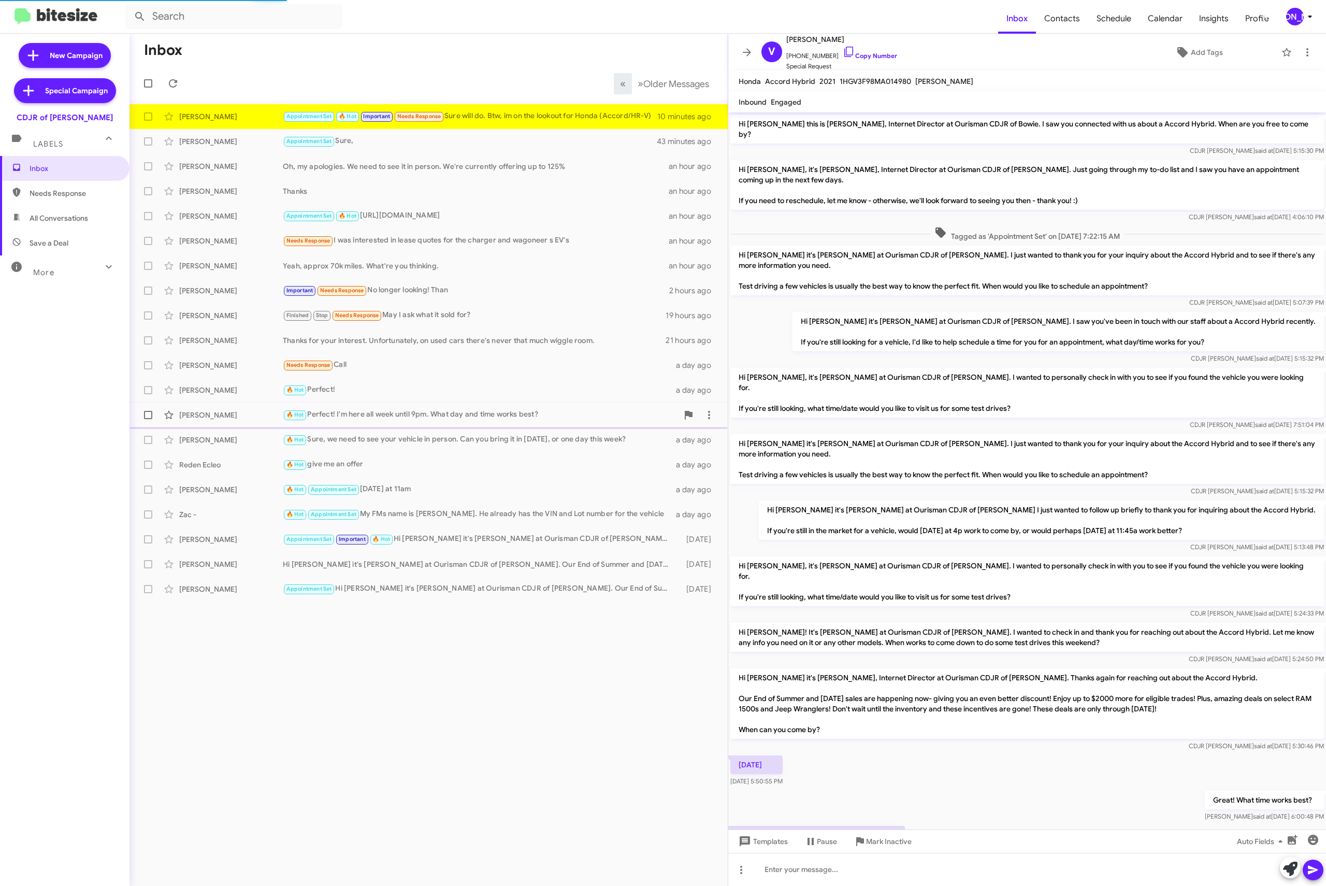
scroll to position [155, 0]
